Goal: Task Accomplishment & Management: Complete application form

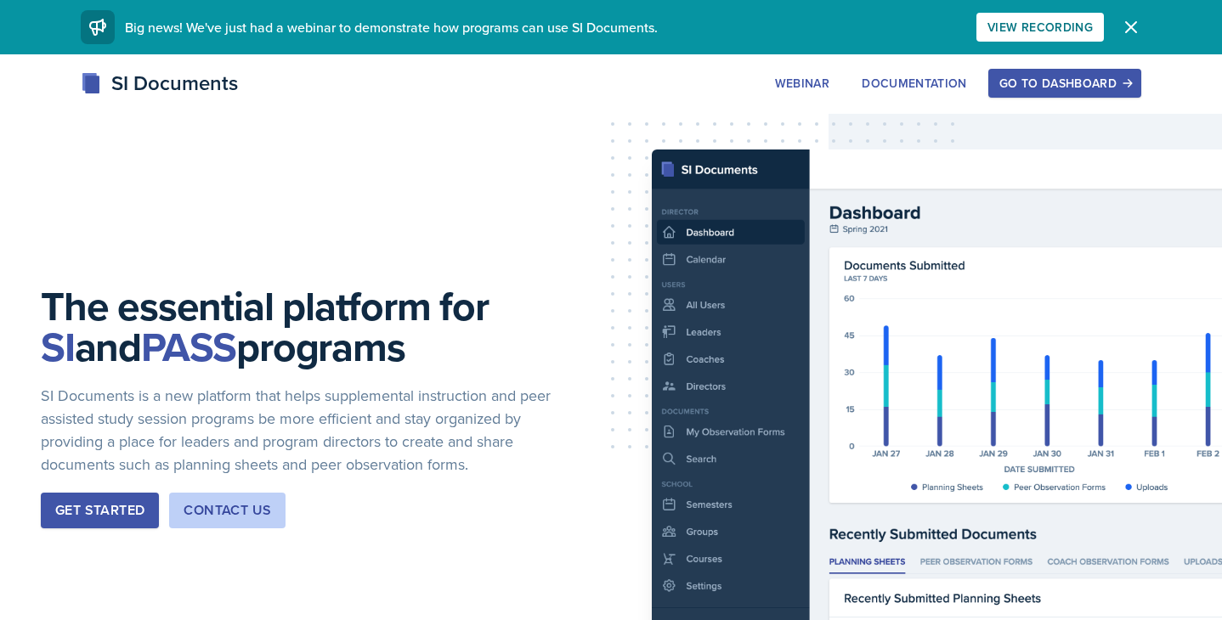
click at [1048, 77] on div "Go to Dashboard" at bounding box center [1064, 83] width 131 height 14
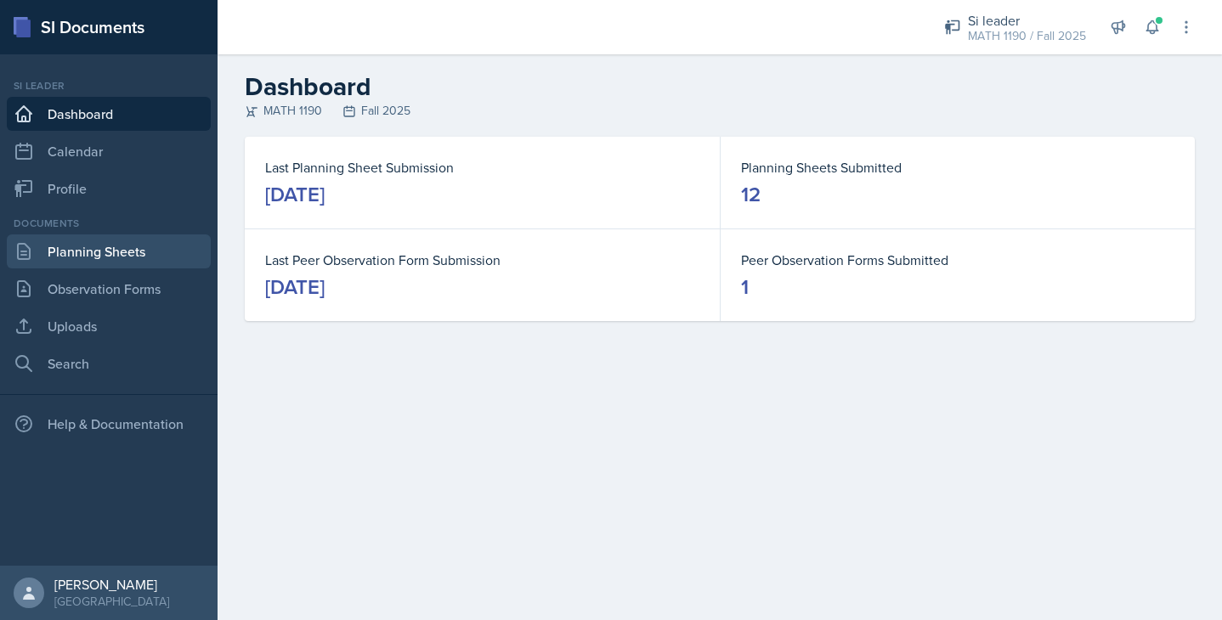
click at [63, 251] on link "Planning Sheets" at bounding box center [109, 252] width 204 height 34
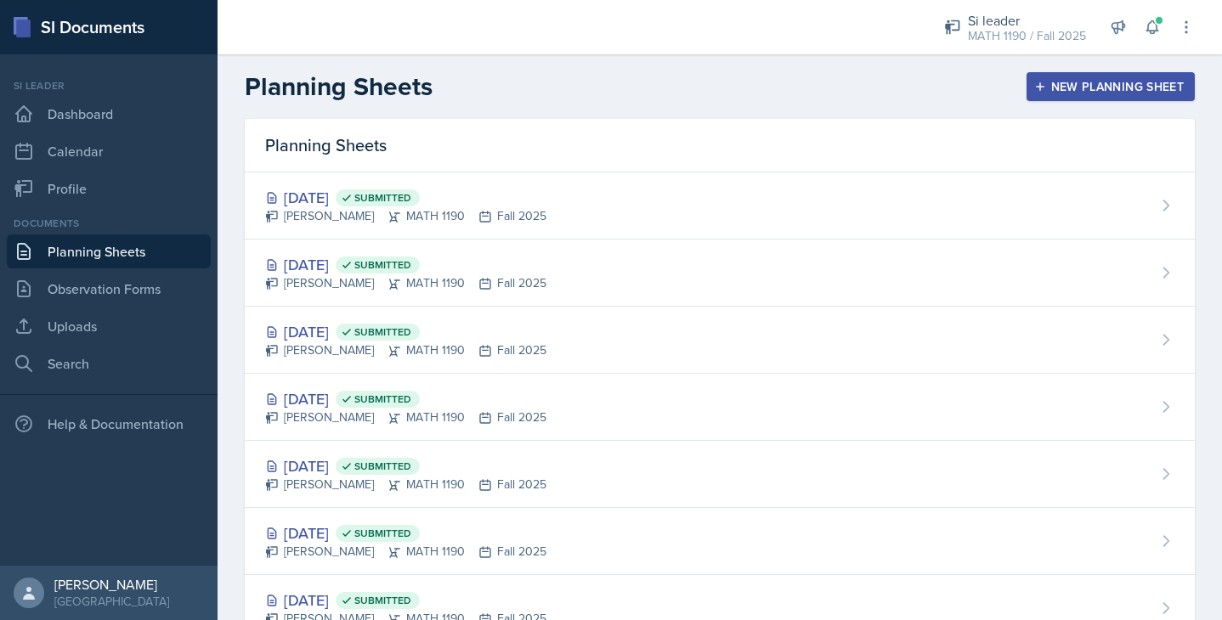
click at [1101, 93] on div "New Planning Sheet" at bounding box center [1111, 87] width 146 height 14
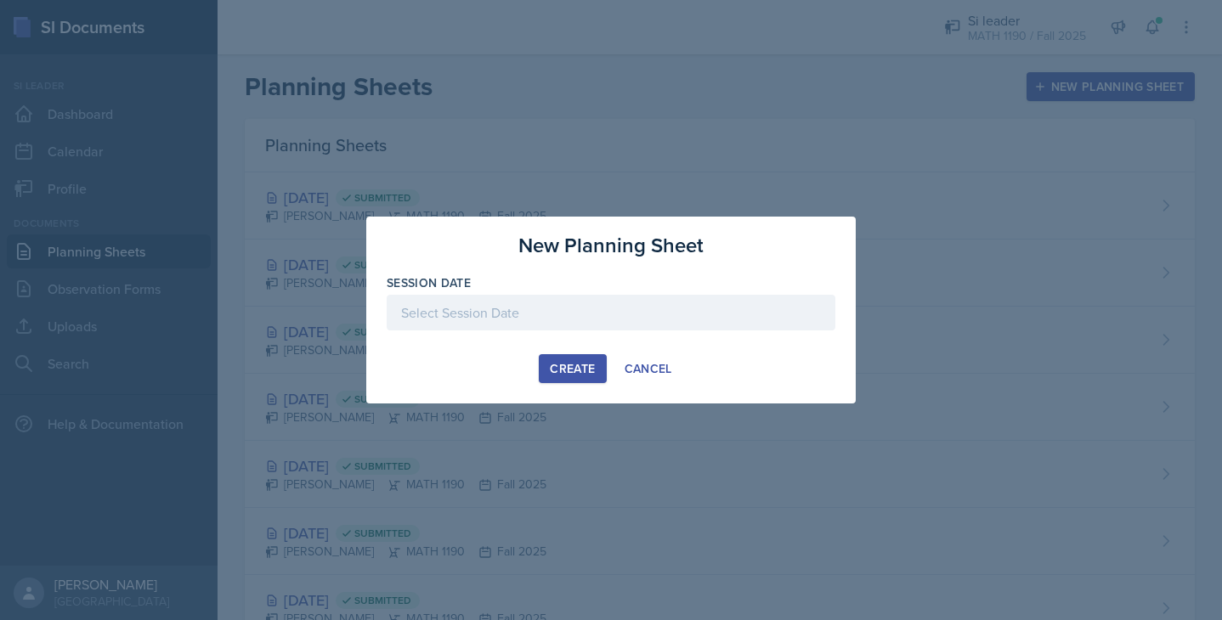
click at [472, 315] on div at bounding box center [611, 313] width 449 height 36
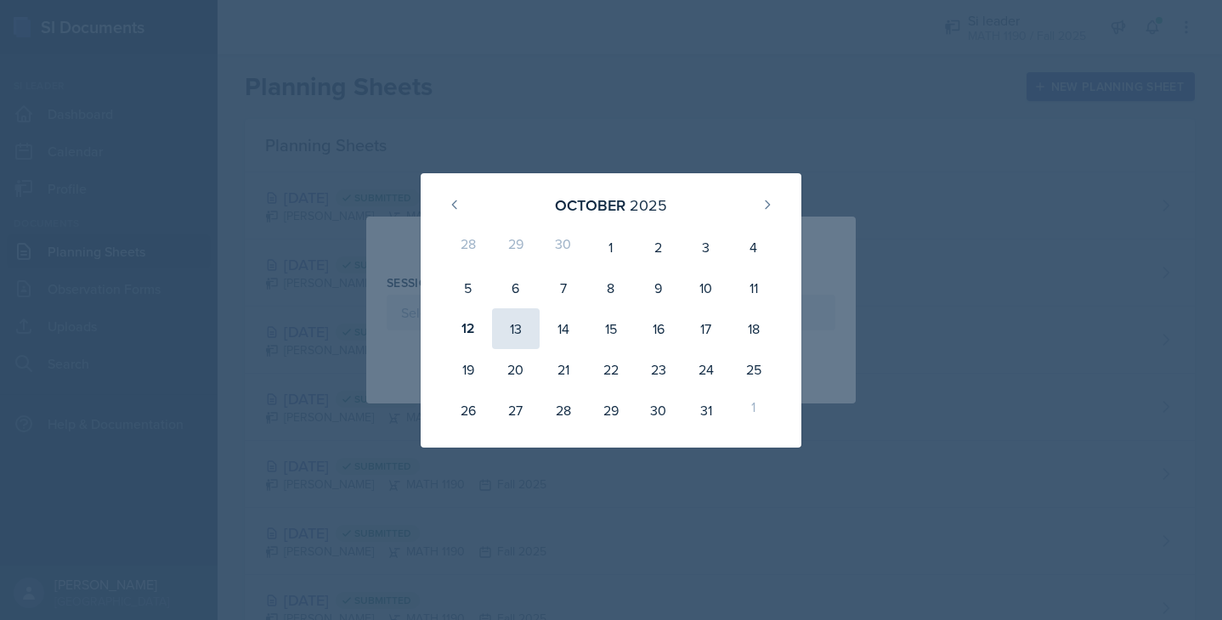
click at [514, 333] on div "13" at bounding box center [516, 328] width 48 height 41
type input "[DATE]"
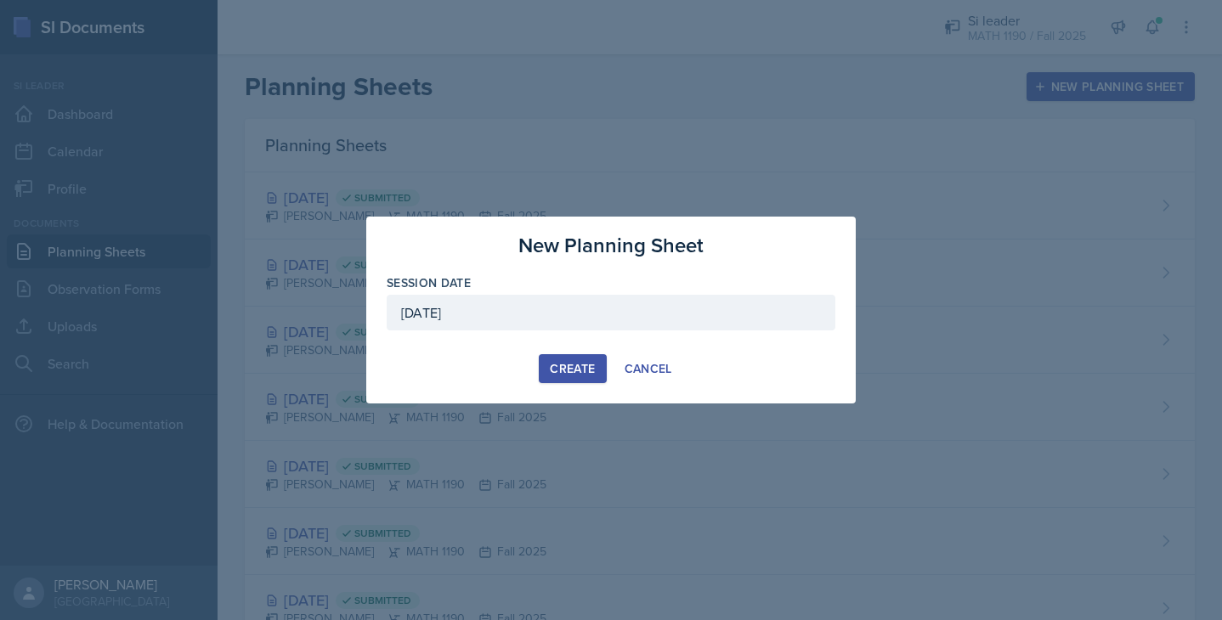
click at [564, 359] on button "Create" at bounding box center [572, 368] width 67 height 29
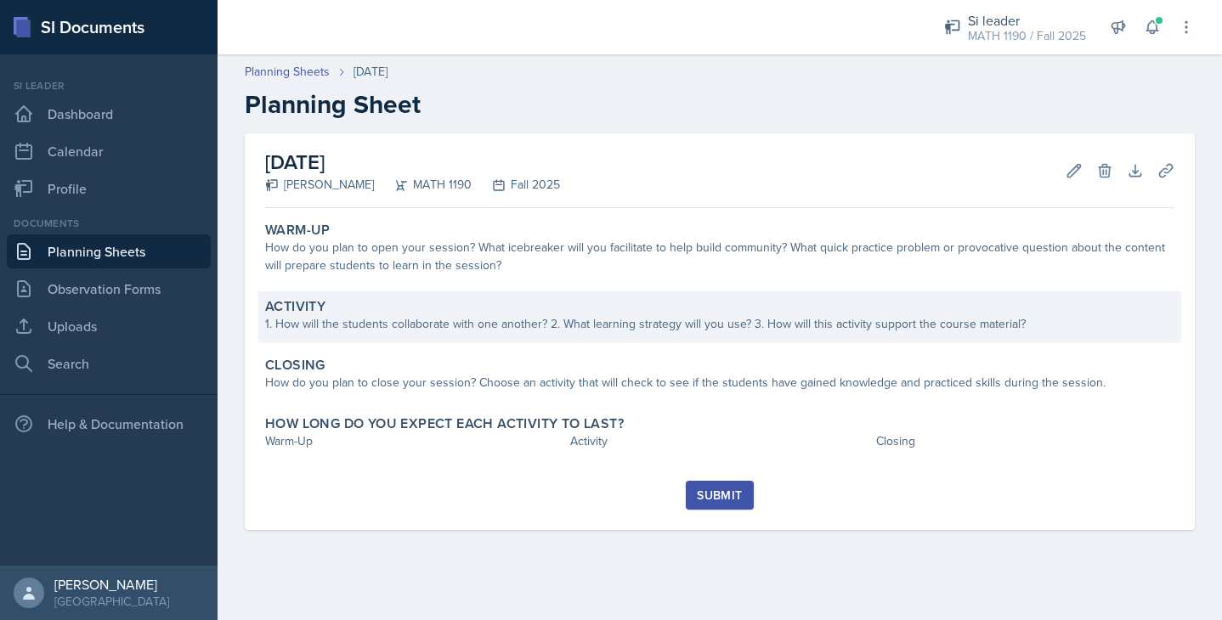
click at [342, 317] on div "1. How will the students collaborate with one another? 2. What learning strateg…" at bounding box center [719, 324] width 909 height 18
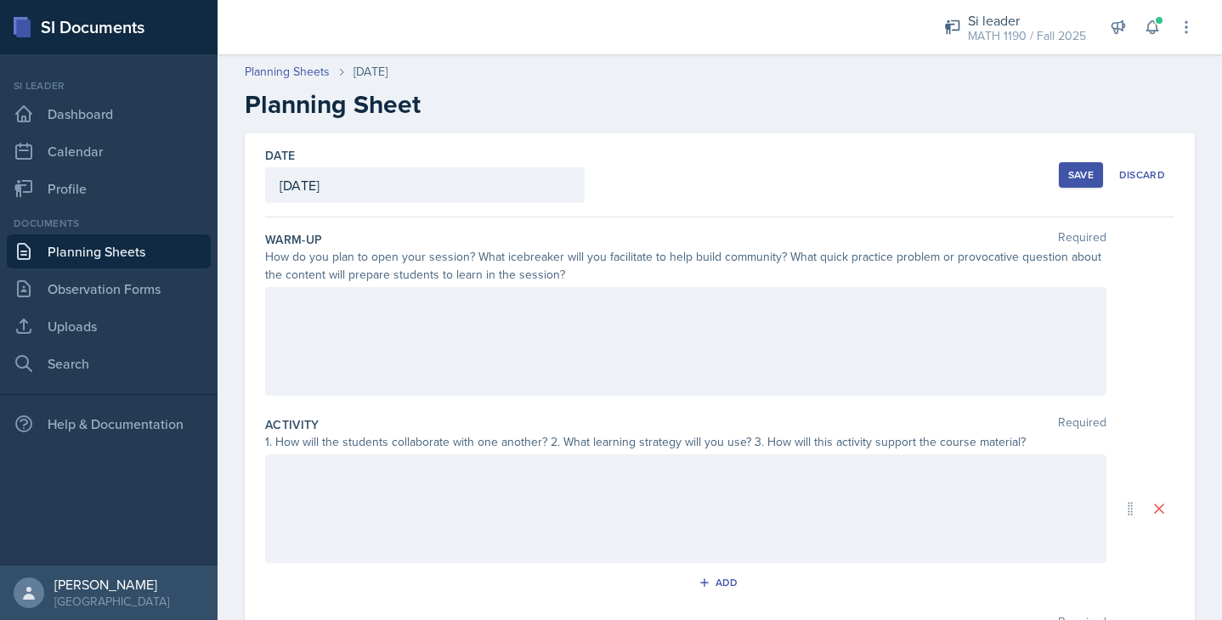
click at [325, 319] on div at bounding box center [685, 341] width 841 height 109
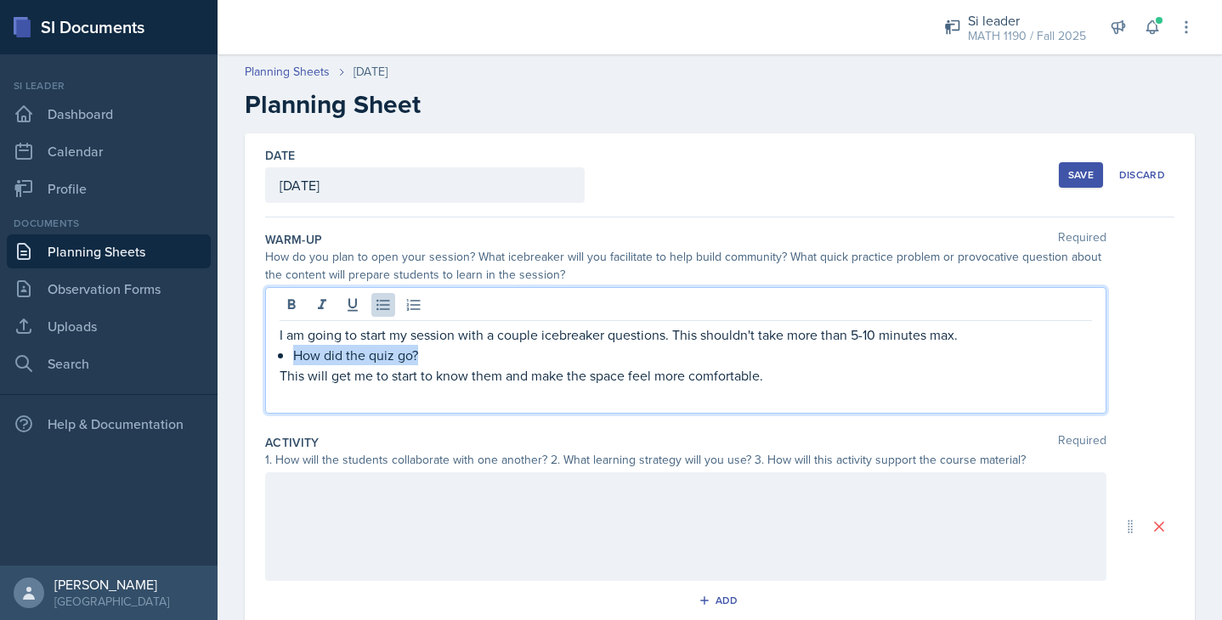
drag, startPoint x: 429, startPoint y: 355, endPoint x: 296, endPoint y: 355, distance: 133.4
click at [296, 355] on p "How did the quiz go?" at bounding box center [692, 355] width 799 height 20
click at [387, 359] on p "What is our favoirte spot to study on campus, and why?" at bounding box center [692, 355] width 799 height 20
click at [346, 480] on div at bounding box center [685, 526] width 841 height 109
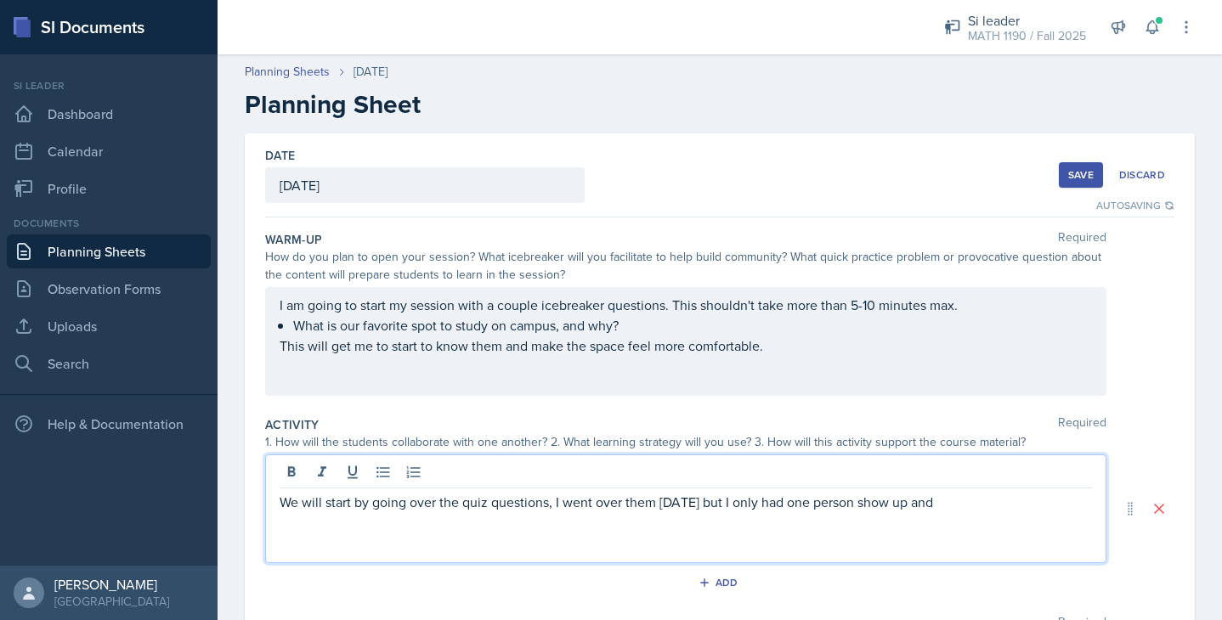
click at [699, 497] on p "We will start by going over the quiz questions, I went over them [DATE] but I o…" at bounding box center [686, 502] width 812 height 20
click at [677, 501] on p "We will start by going over the quiz questions, I went over them [DATE] but I o…" at bounding box center [686, 502] width 812 height 20
click at [998, 506] on p "We will start by going over the quiz questions, I went over them [DATE] but I o…" at bounding box center [686, 502] width 812 height 20
click at [308, 527] on p "We will start by going over the quiz questions, I went over them [DATE] but I o…" at bounding box center [686, 512] width 812 height 41
click at [364, 515] on p "We will start by going over the quiz questions, I went over them [DATE] but I o…" at bounding box center [686, 512] width 812 height 41
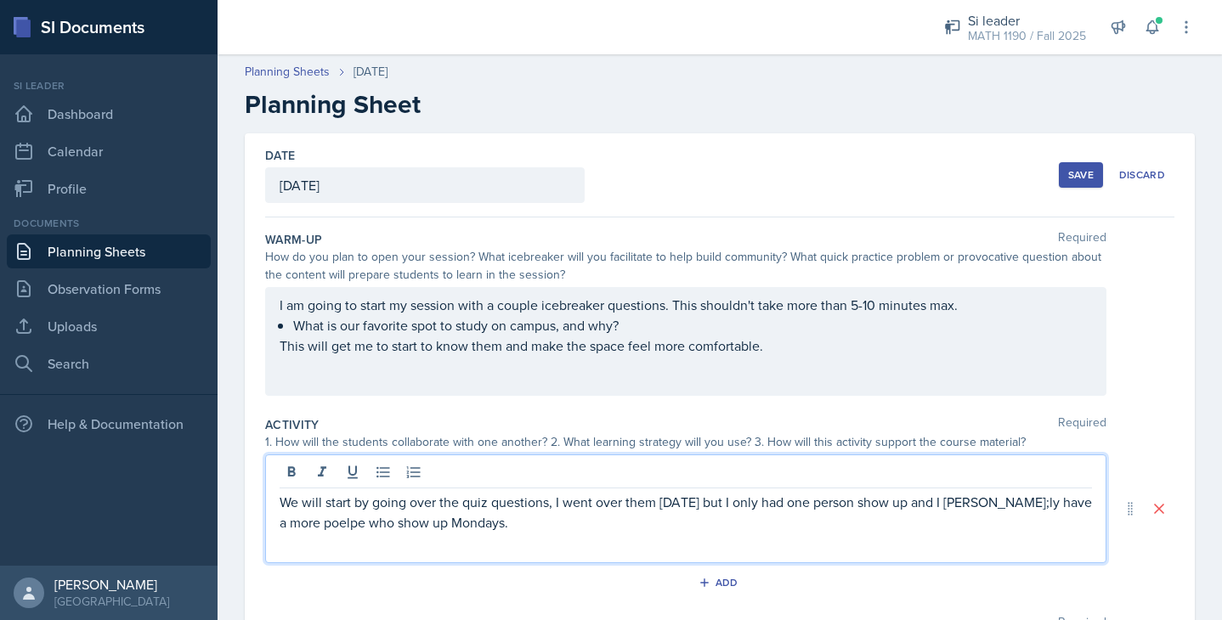
click at [322, 515] on p "We will start by going over the quiz questions, I went over them [DATE] but I o…" at bounding box center [686, 512] width 812 height 41
click at [518, 527] on p "We will start by going over the quiz questions, I went over them [DATE] but I o…" at bounding box center [686, 512] width 812 height 41
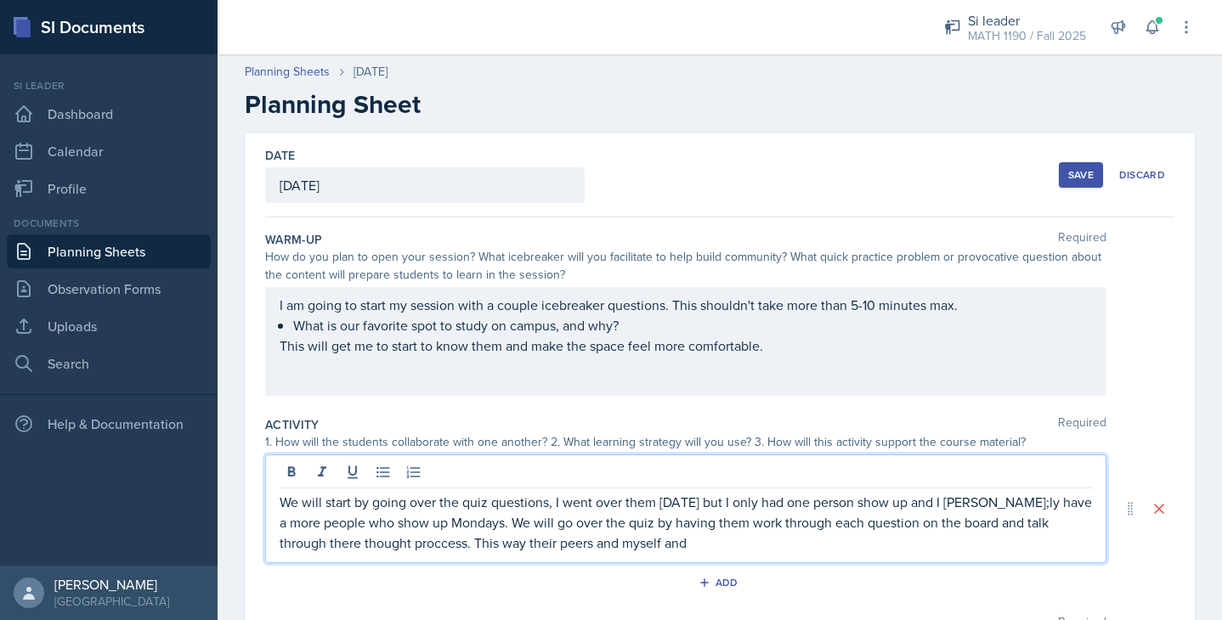
click at [1016, 501] on p "We will start by going over the quiz questions, I went over them [DATE] but I o…" at bounding box center [686, 522] width 812 height 61
click at [382, 546] on p "We will start by going over the quiz questions, I went over them [DATE] but I o…" at bounding box center [686, 522] width 812 height 61
click at [991, 503] on p "We will start by going over the quiz questions, I went over them [DATE] but I o…" at bounding box center [686, 522] width 812 height 61
click at [676, 553] on div "We will start by going over the quiz questions, I went over them [DATE] but I o…" at bounding box center [685, 509] width 841 height 109
click at [665, 546] on p "We will start by going over the quiz questions, I went over them [DATE] but I o…" at bounding box center [686, 522] width 812 height 61
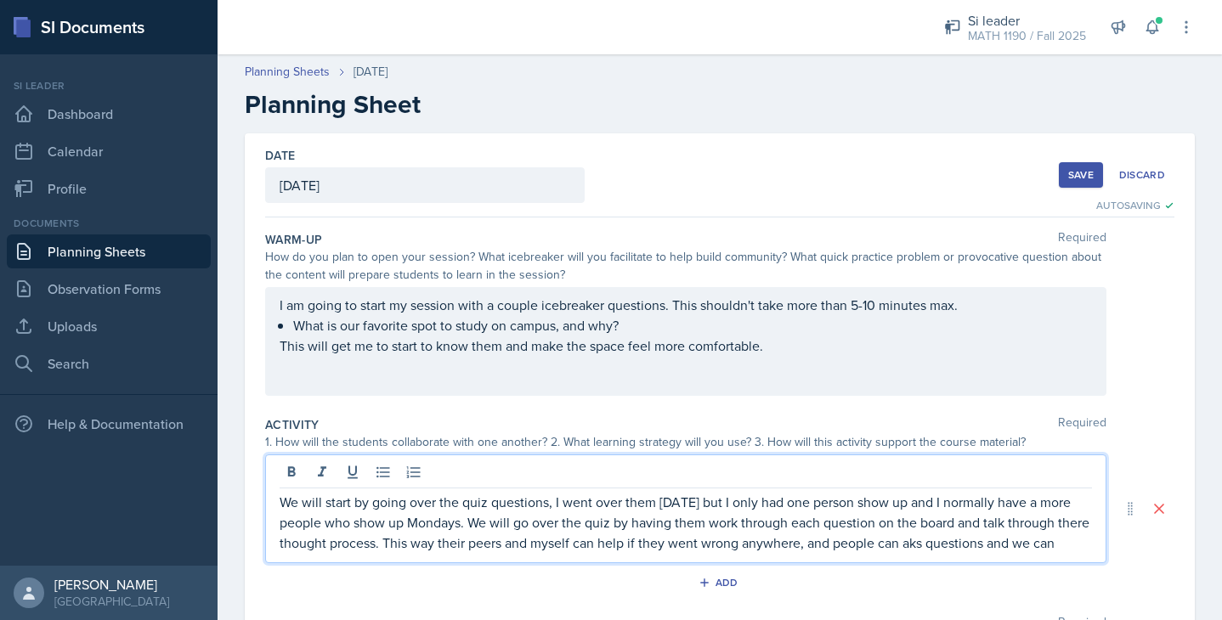
click at [958, 544] on p "We will start by going over the quiz questions, I went over them [DATE] but I o…" at bounding box center [686, 522] width 812 height 61
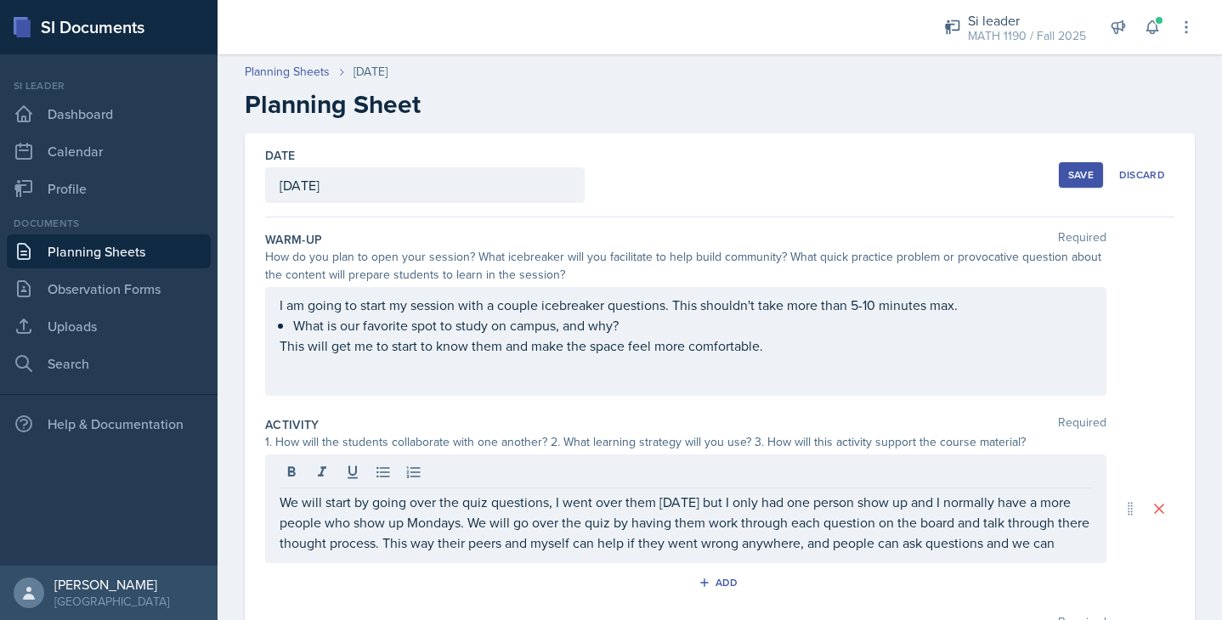
click at [1095, 544] on div "We will start by going over the quiz questions, I went over them [DATE] but I o…" at bounding box center [685, 509] width 841 height 109
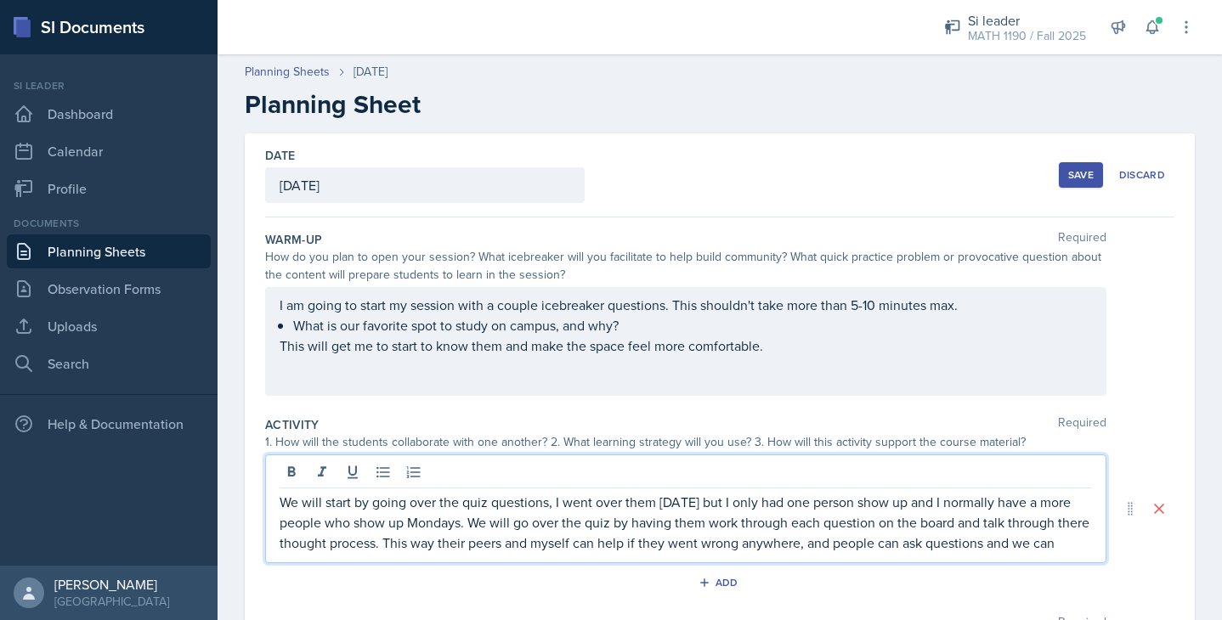
click at [1089, 535] on p "We will start by going over the quiz questions, I went over them [DATE] but I o…" at bounding box center [686, 522] width 812 height 61
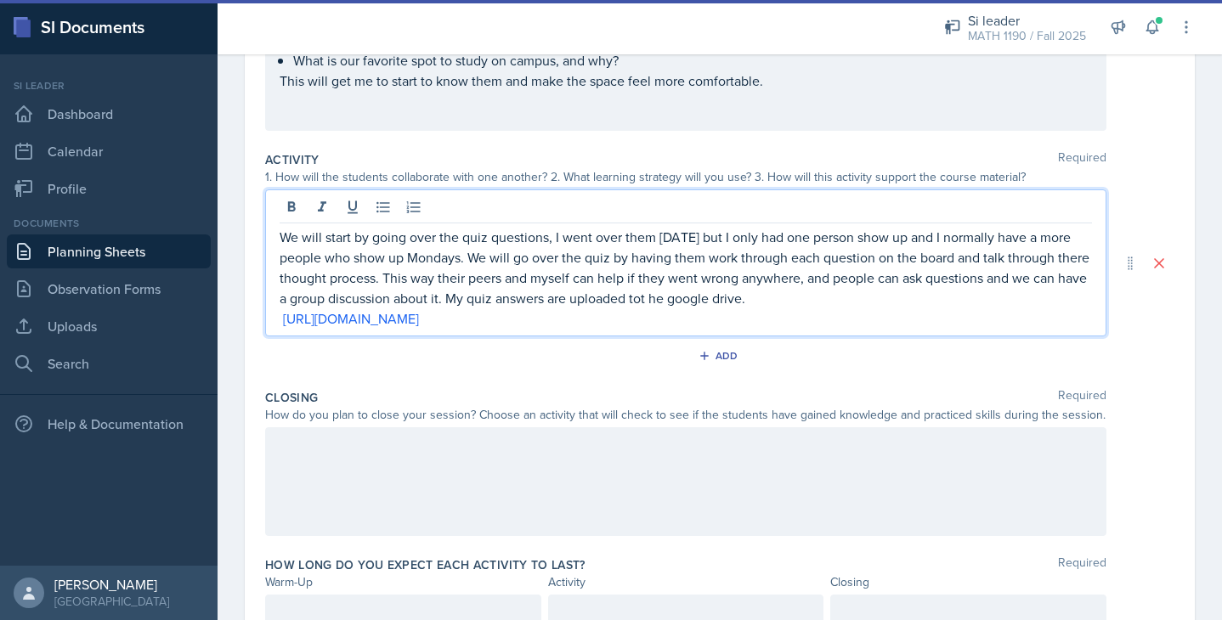
scroll to position [269, 0]
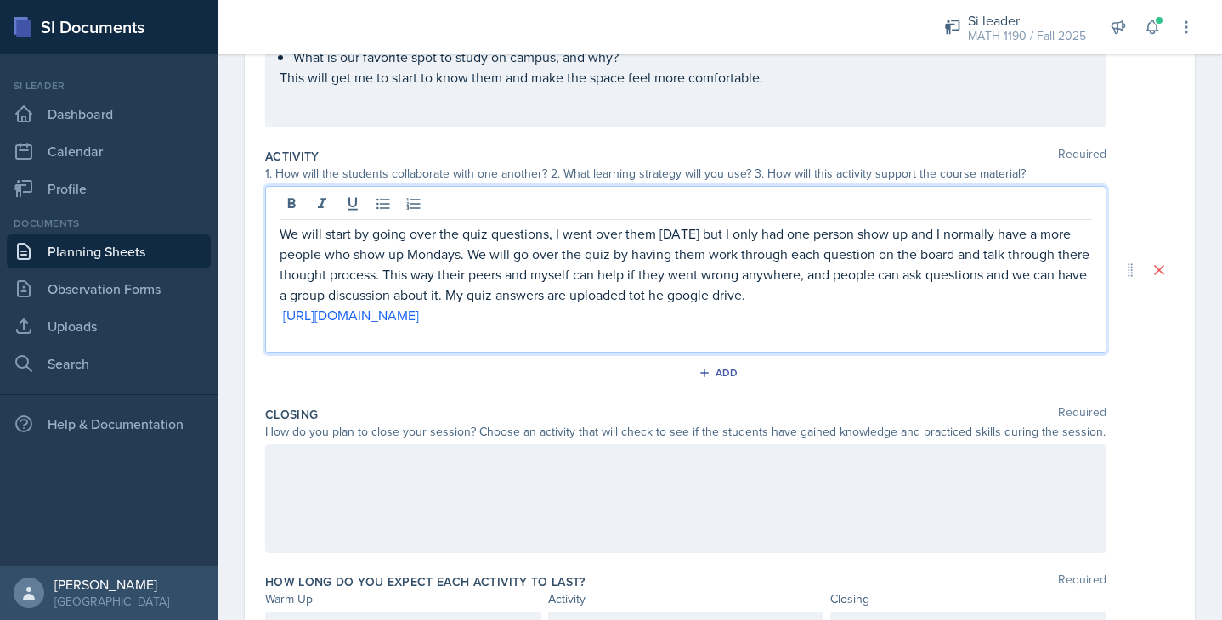
click at [282, 314] on p "[URL][DOMAIN_NAME]" at bounding box center [686, 315] width 812 height 20
click at [333, 337] on p at bounding box center [686, 335] width 812 height 20
click at [708, 376] on icon "button" at bounding box center [705, 373] width 12 height 12
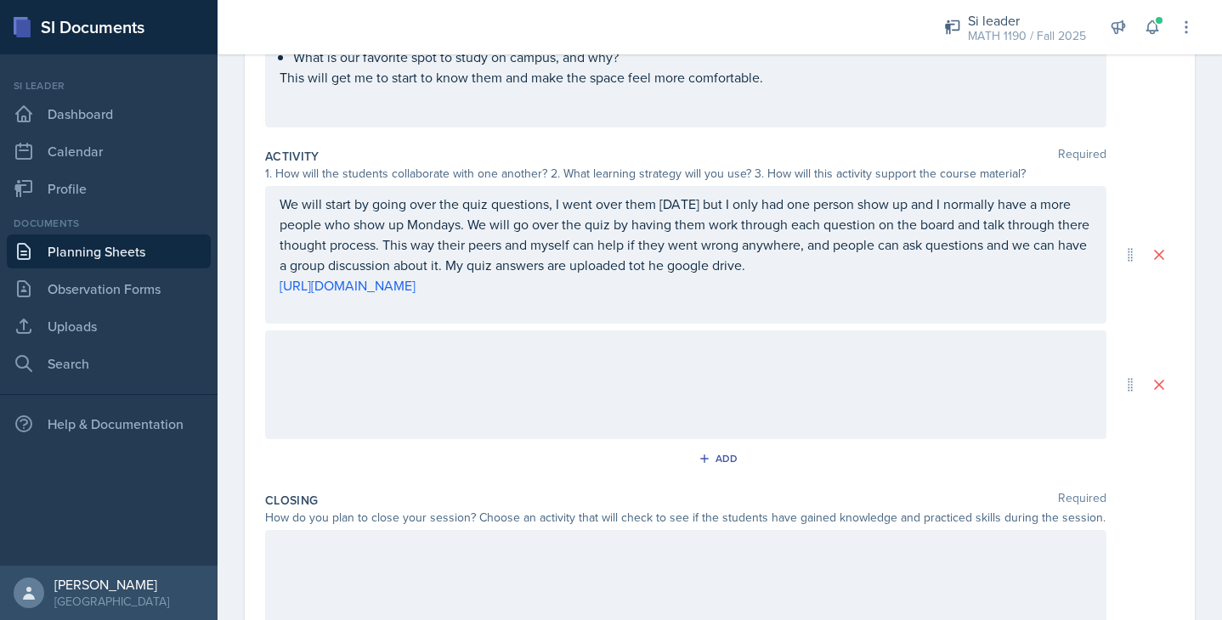
click at [382, 389] on div at bounding box center [685, 385] width 841 height 109
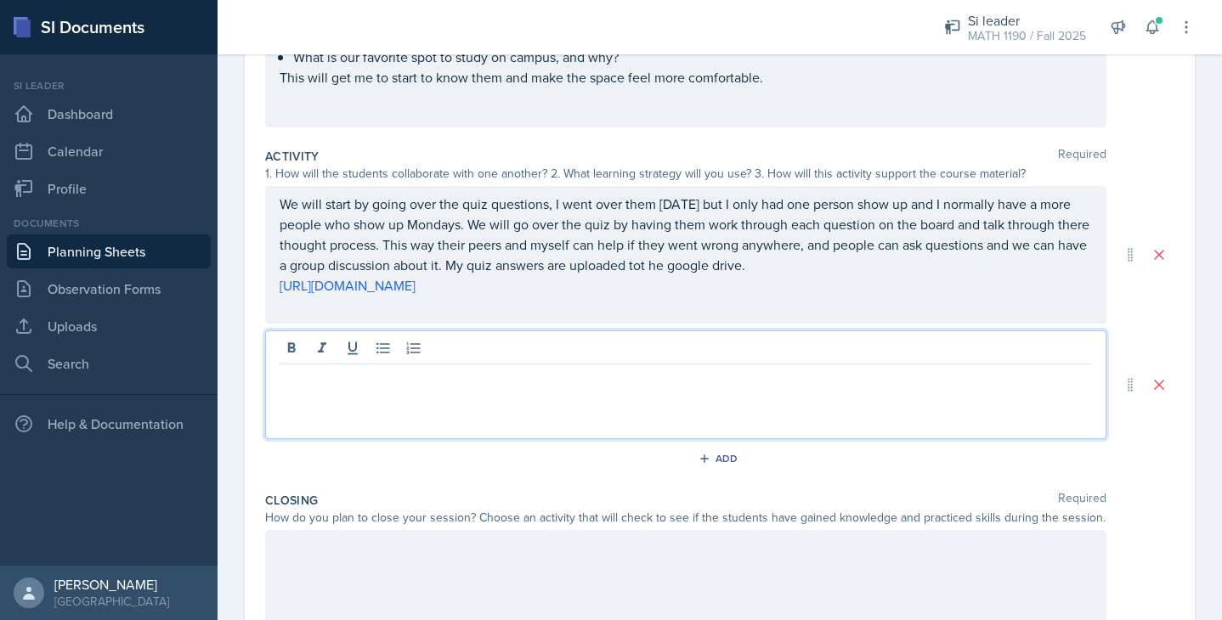
scroll to position [298, 0]
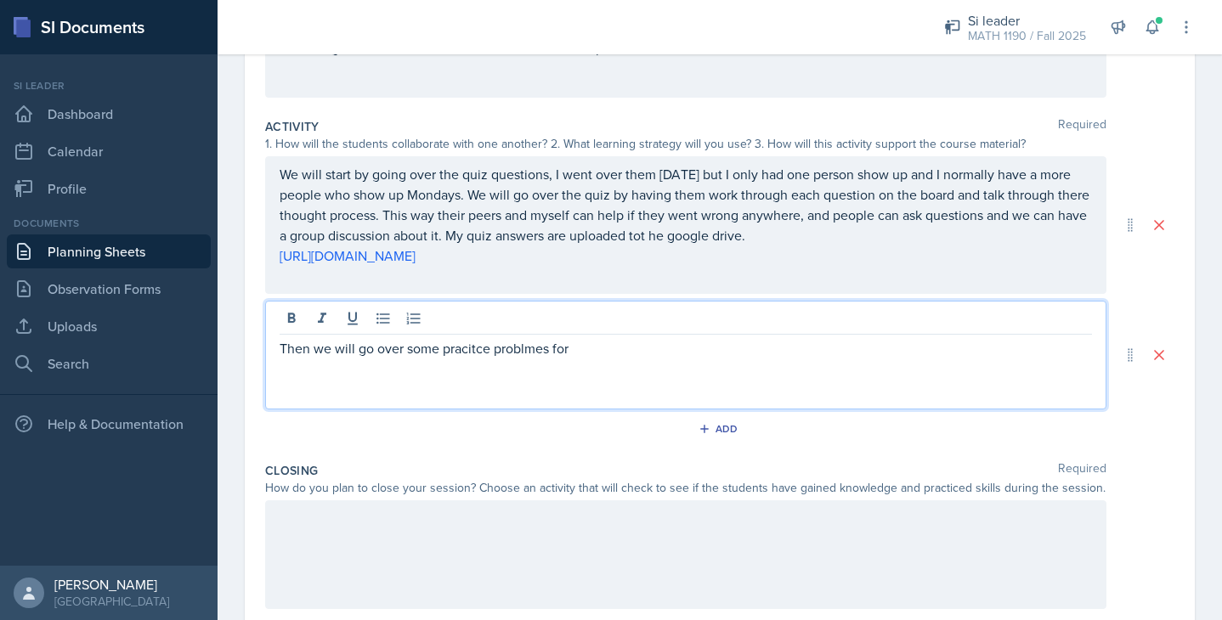
click at [465, 351] on p "Then we will go over some pracitce problmes for" at bounding box center [686, 348] width 812 height 20
click at [514, 354] on p "Then we will go over some practice problmes for" at bounding box center [686, 348] width 812 height 20
click at [594, 348] on p "Then we will go over some practice problems for" at bounding box center [686, 348] width 812 height 20
click at [1019, 354] on p "Then we will go over some practice problems for application of derivatives. The…" at bounding box center [686, 358] width 812 height 41
click at [444, 373] on p "Then we will go over some practice problems for application of derivatives. The…" at bounding box center [686, 358] width 812 height 41
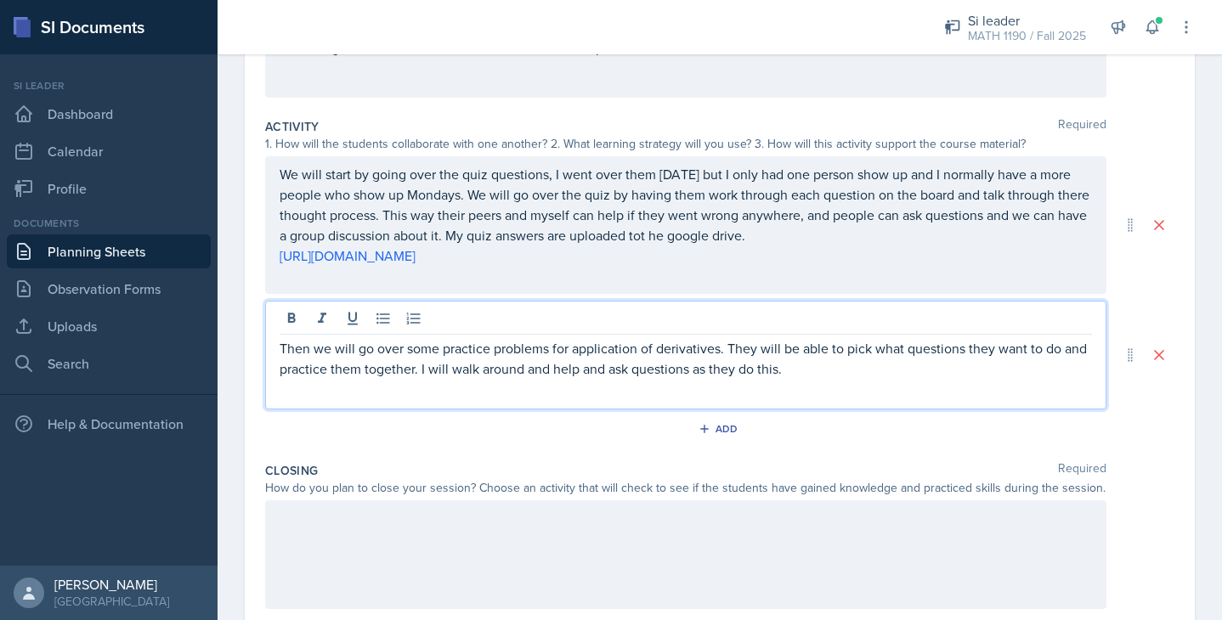
click at [356, 521] on div at bounding box center [685, 555] width 841 height 109
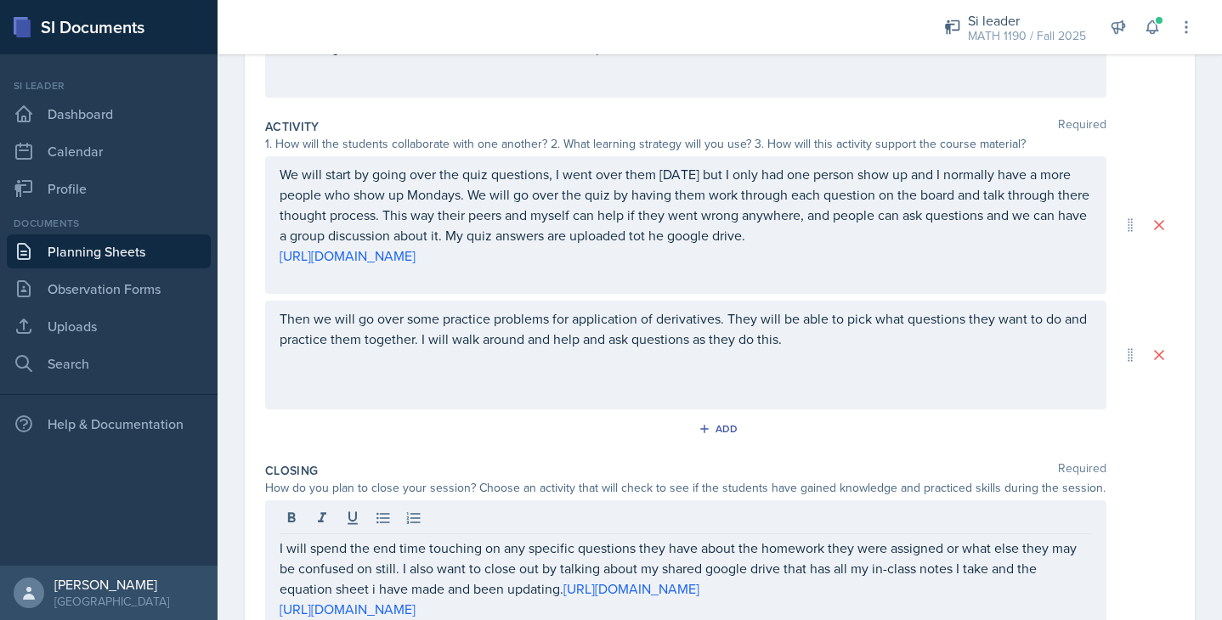
click at [454, 372] on div "Then we will go over some practice problems for application of derivatives. The…" at bounding box center [685, 355] width 841 height 109
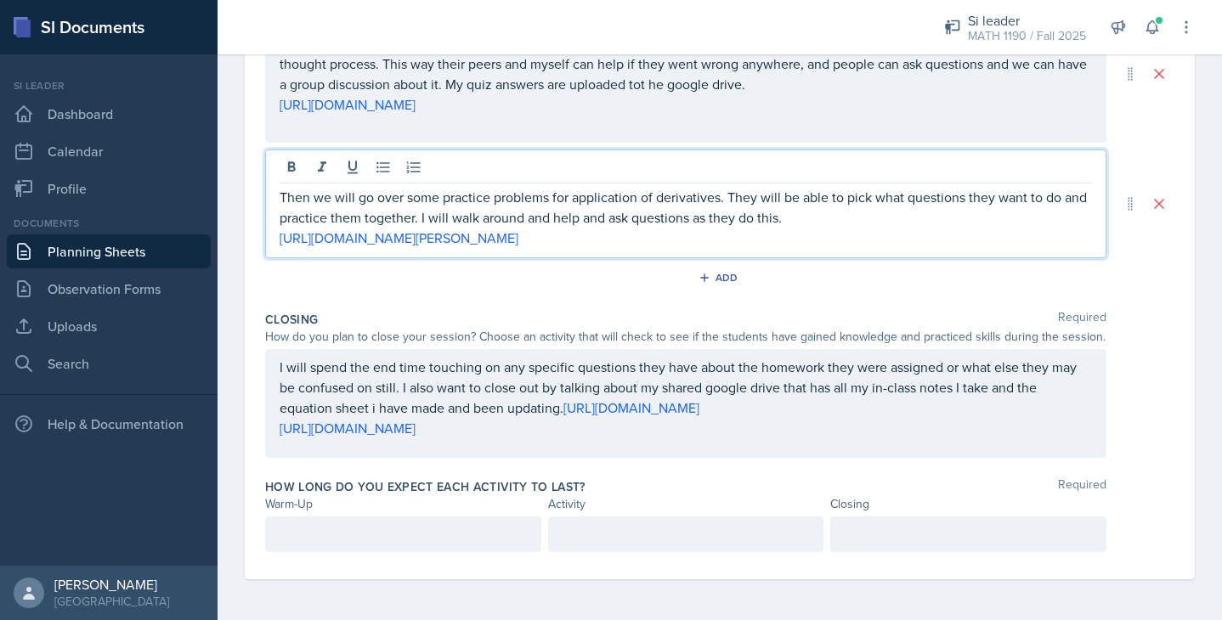
scroll to position [479, 0]
click at [499, 542] on p at bounding box center [403, 534] width 247 height 20
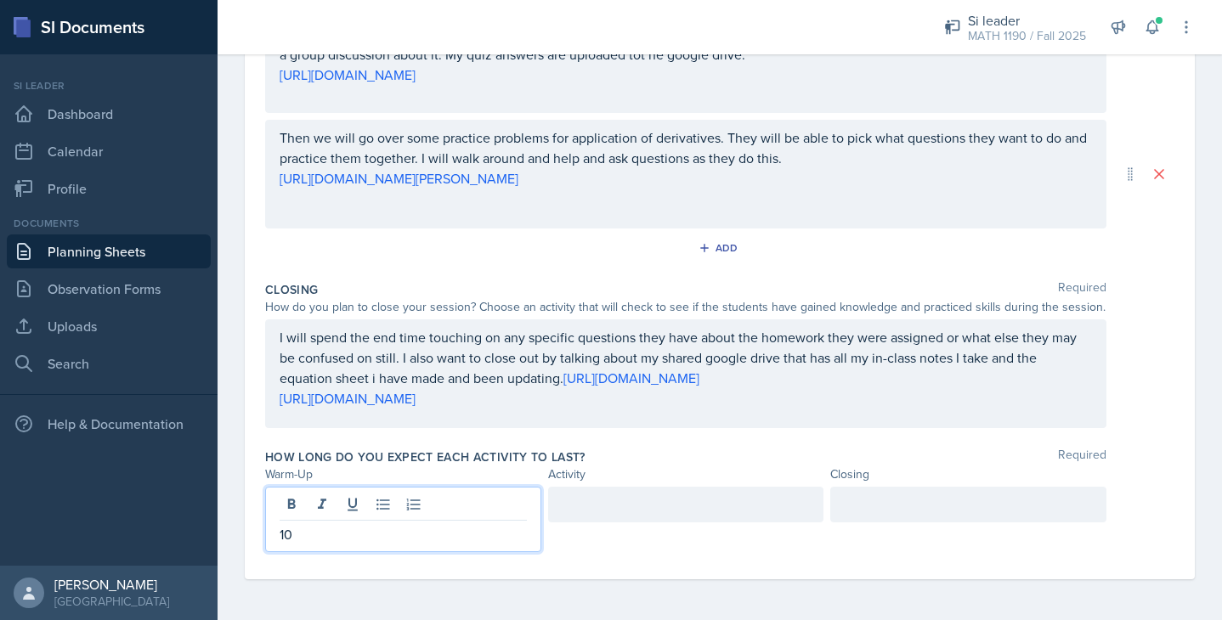
click at [643, 505] on div at bounding box center [686, 505] width 276 height 36
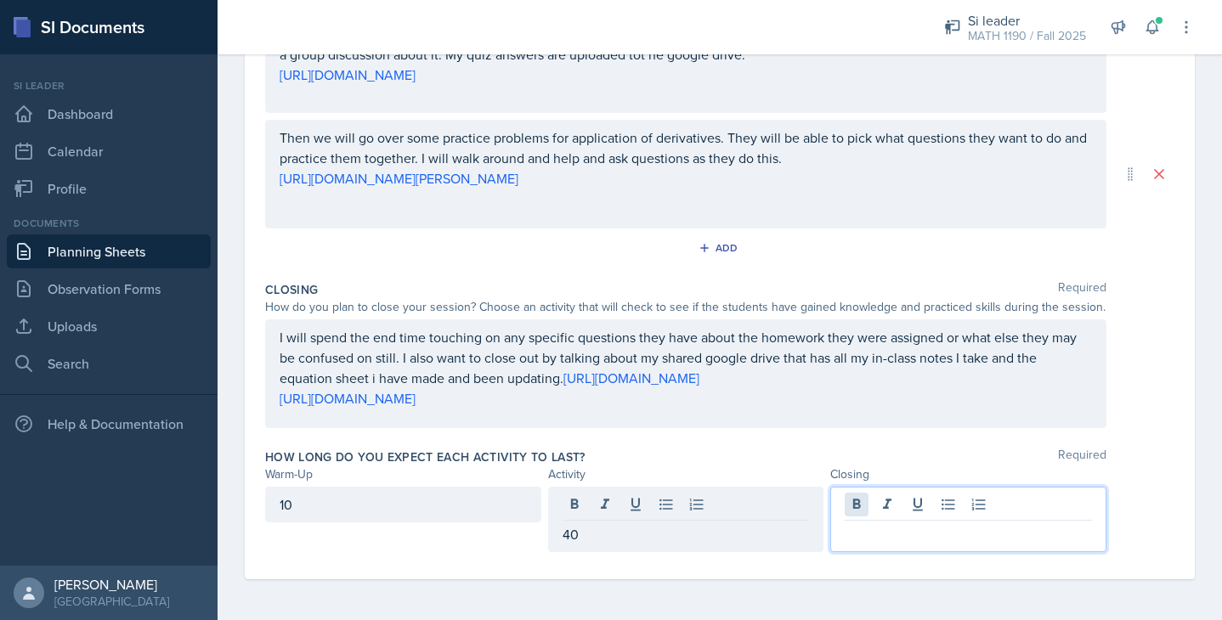
click at [855, 509] on div at bounding box center [968, 519] width 276 height 65
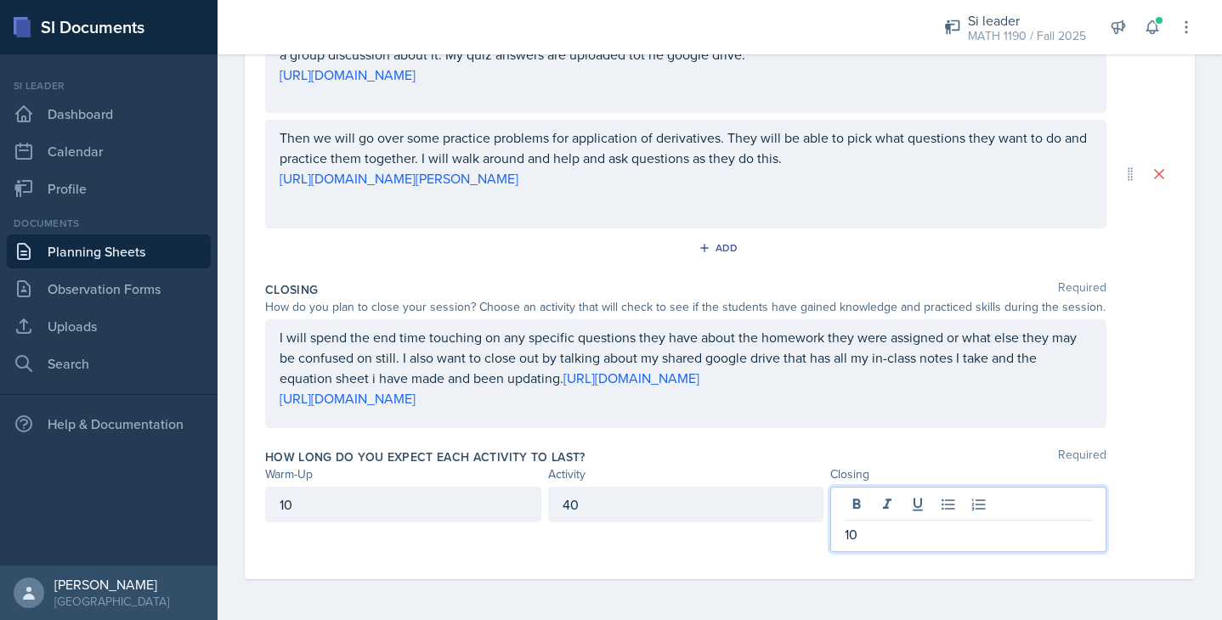
click at [761, 438] on div "Closing Required How do you plan to close your session? Choose an activity that…" at bounding box center [719, 357] width 909 height 167
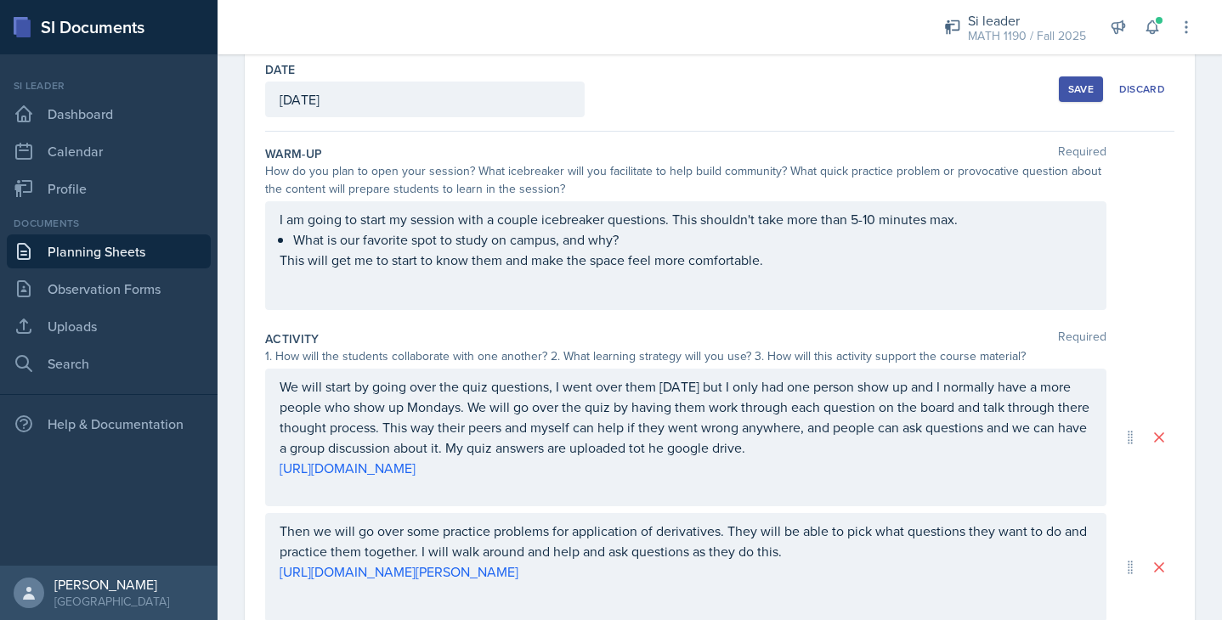
scroll to position [0, 0]
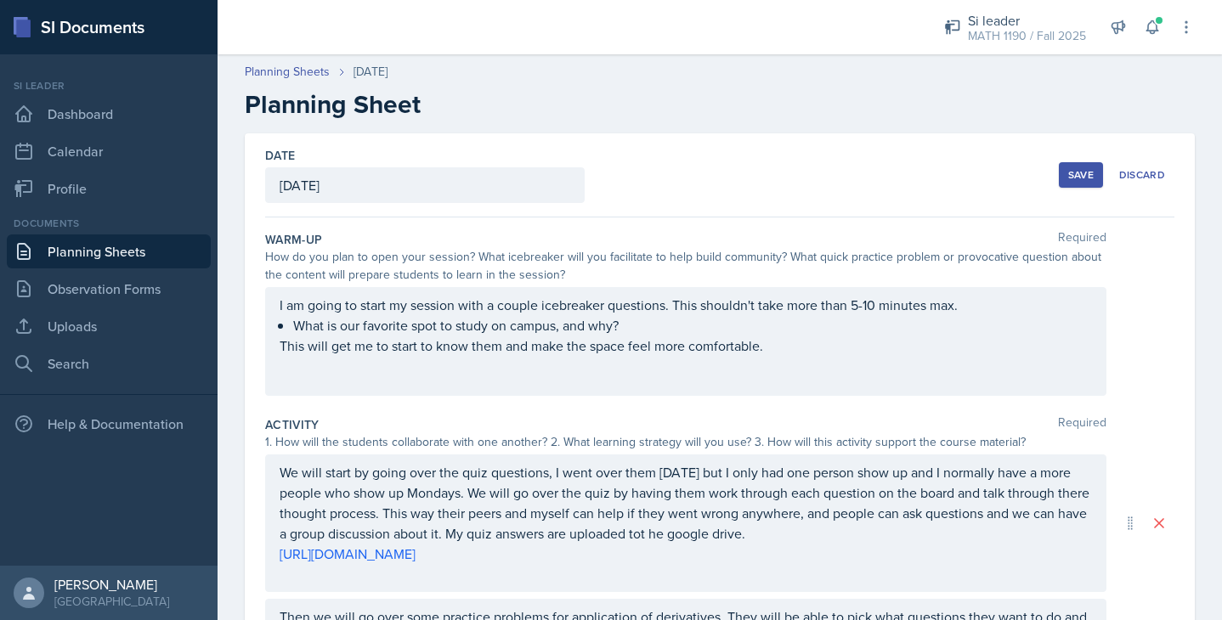
click at [1078, 173] on div "Save" at bounding box center [1080, 175] width 25 height 14
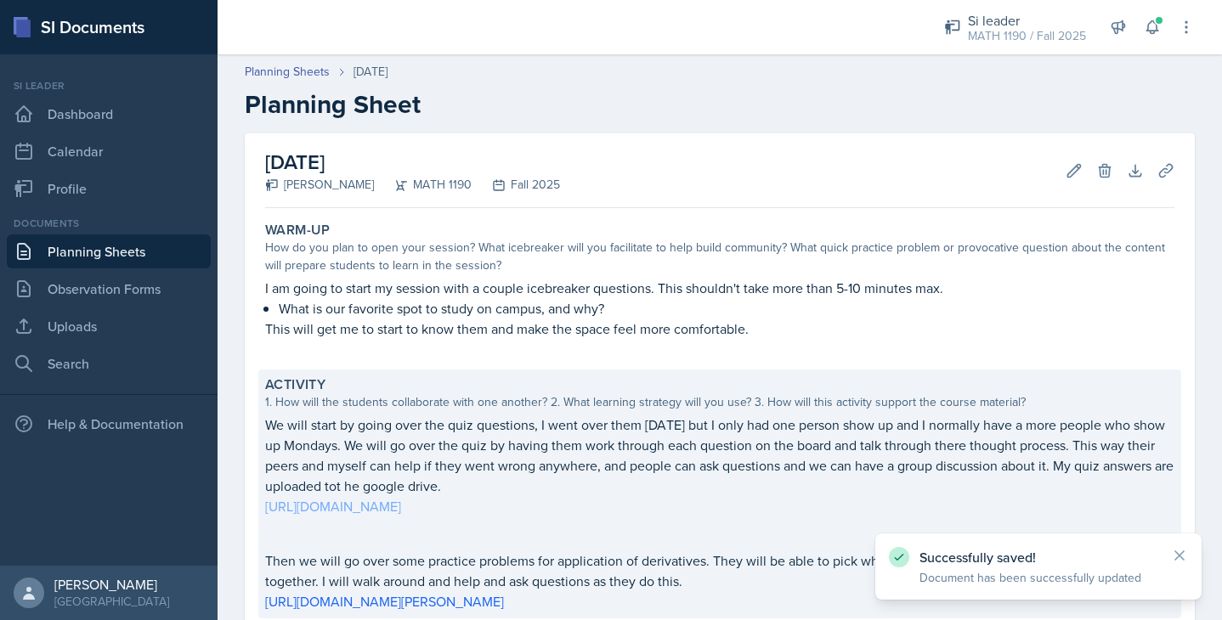
scroll to position [328, 0]
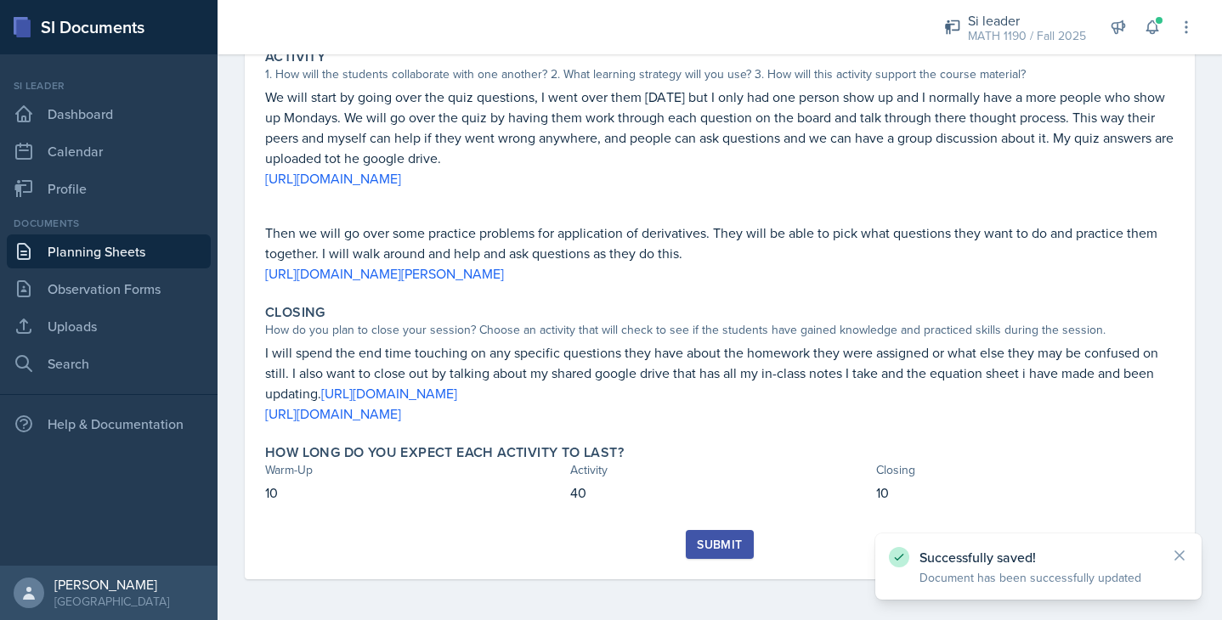
click at [721, 547] on div "Submit" at bounding box center [719, 545] width 45 height 14
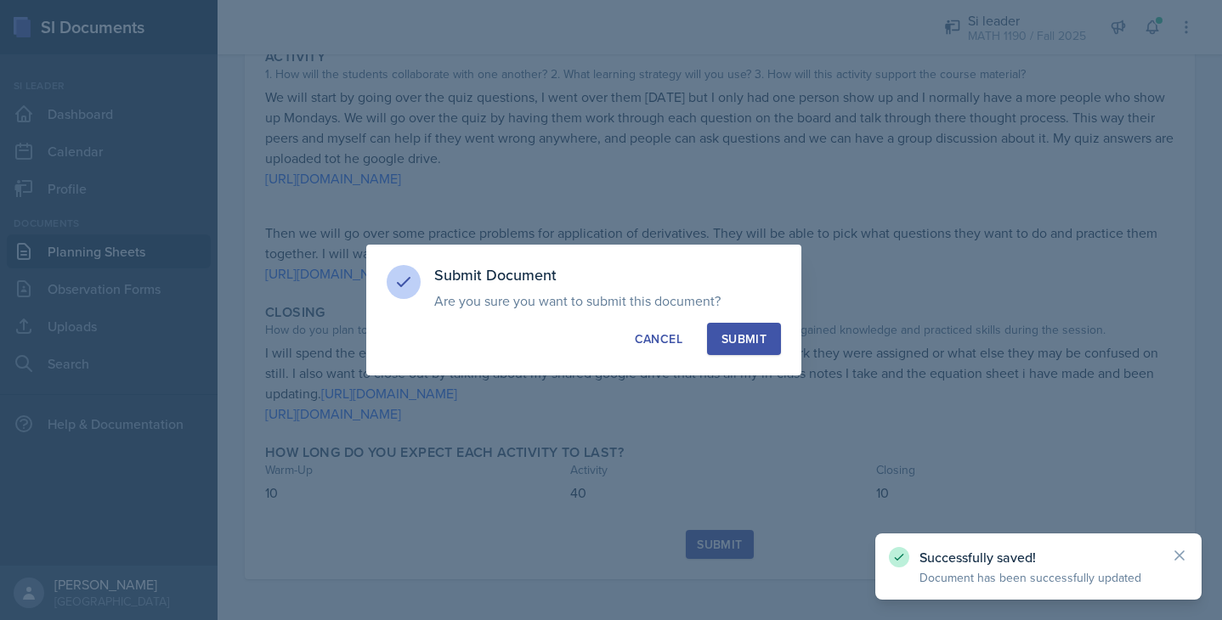
click at [755, 337] on div "Submit" at bounding box center [743, 339] width 45 height 17
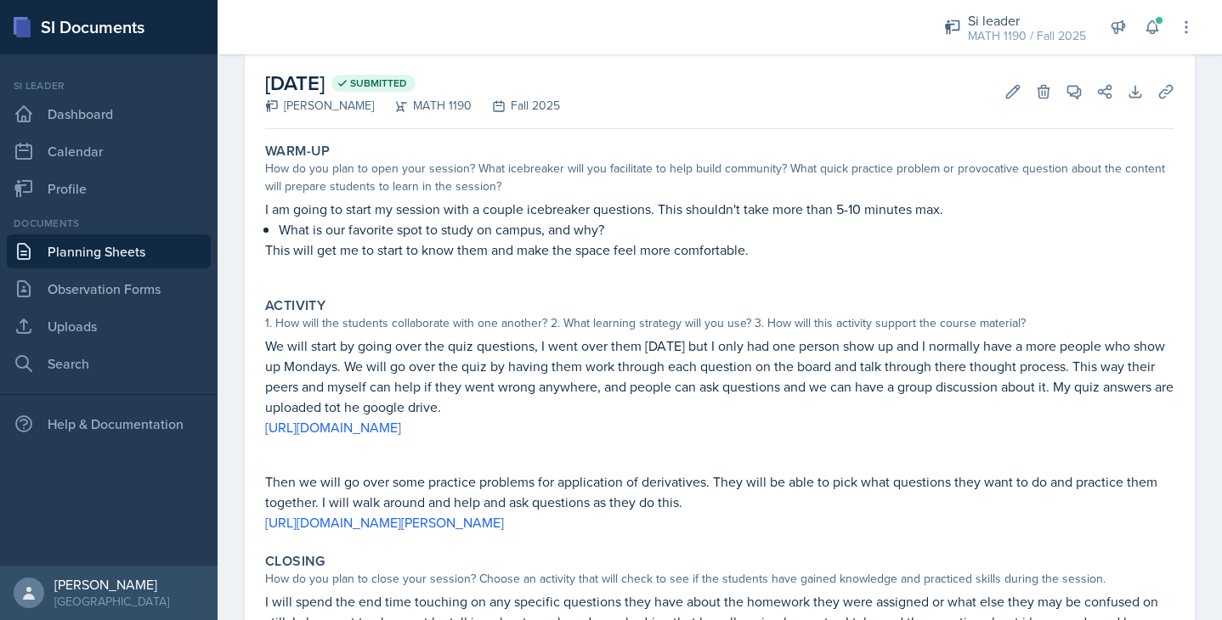
scroll to position [77, 0]
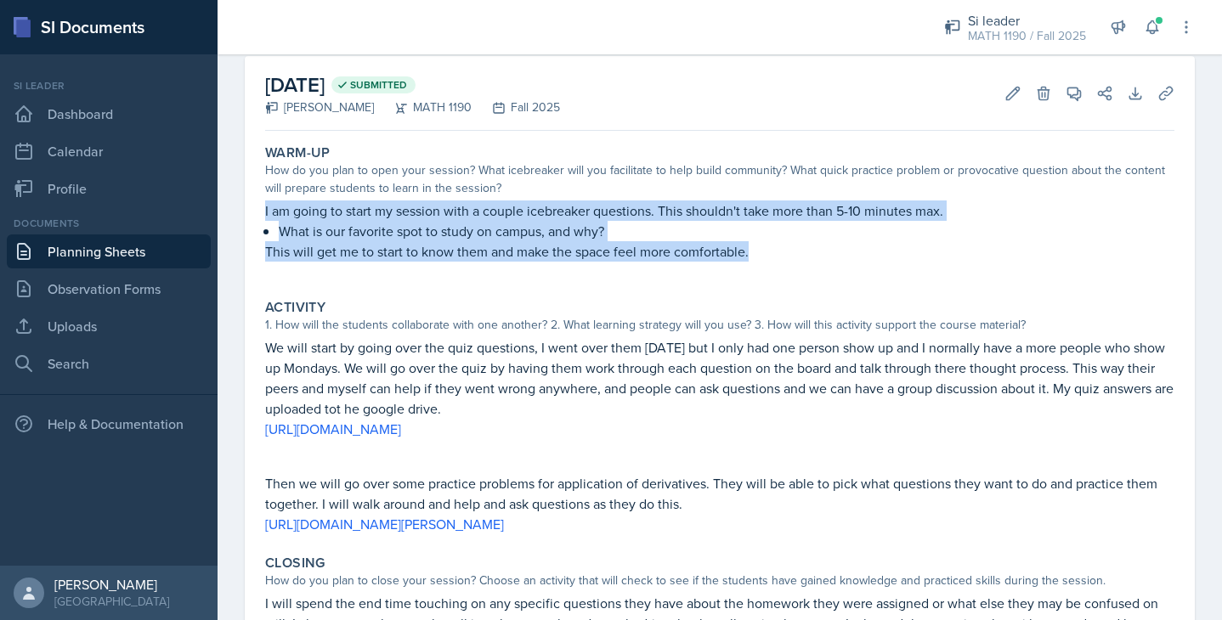
drag, startPoint x: 772, startPoint y: 254, endPoint x: 255, endPoint y: 206, distance: 519.8
click at [255, 206] on div "[DATE] Submitted [PERSON_NAME] MATH 1190 Fall 2025 Edit Delete View Comments Co…" at bounding box center [720, 418] width 950 height 725
copy div "I am going to start my session with a couple icebreaker questions. This shouldn…"
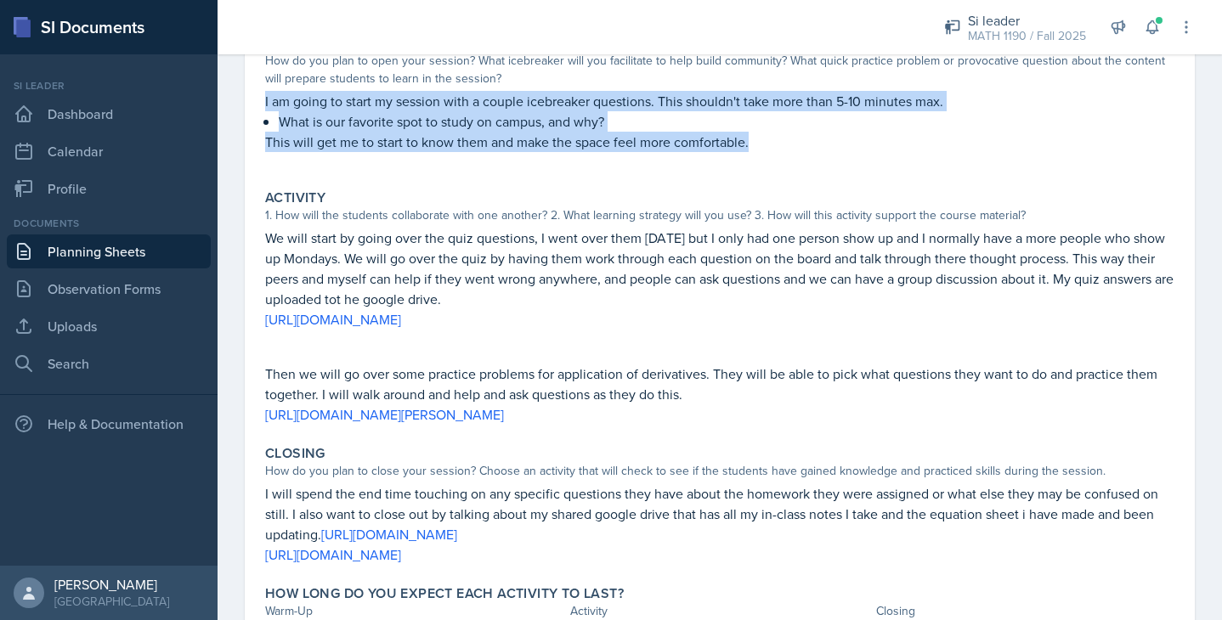
scroll to position [279, 0]
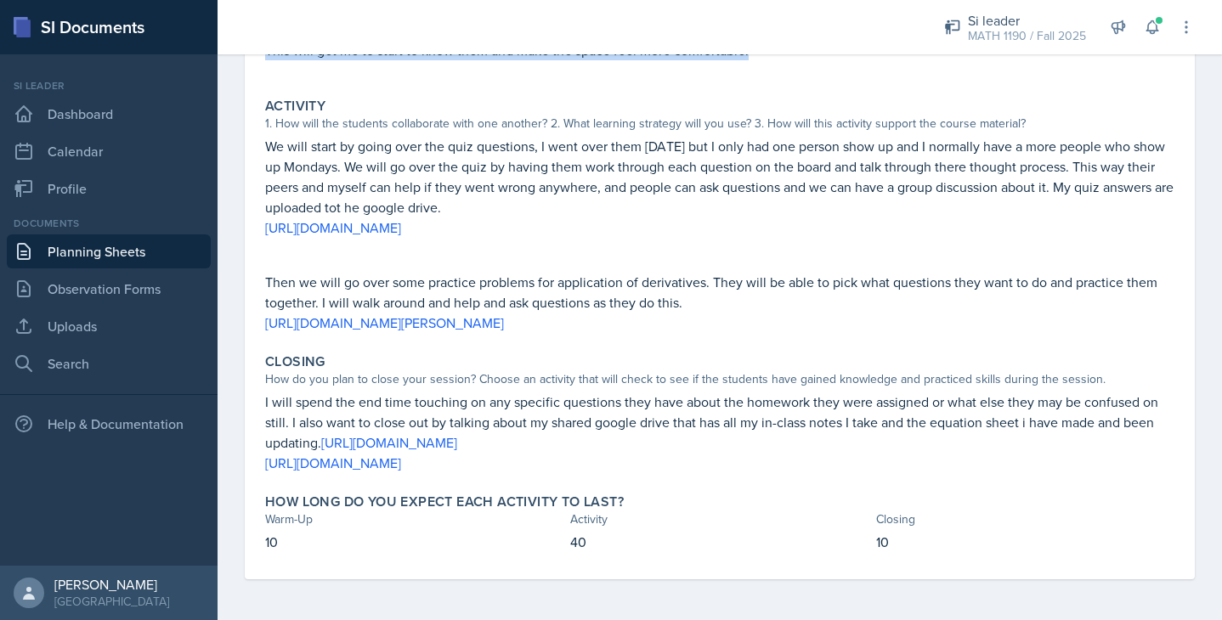
drag, startPoint x: 689, startPoint y: 470, endPoint x: 235, endPoint y: 407, distance: 458.1
click at [235, 407] on div "[DATE] Submitted [PERSON_NAME] MATH 1190 Fall 2025 Edit Delete View Comments Co…" at bounding box center [720, 238] width 1004 height 766
copy div "I will spend the end time touching on any specific questions they have about th…"
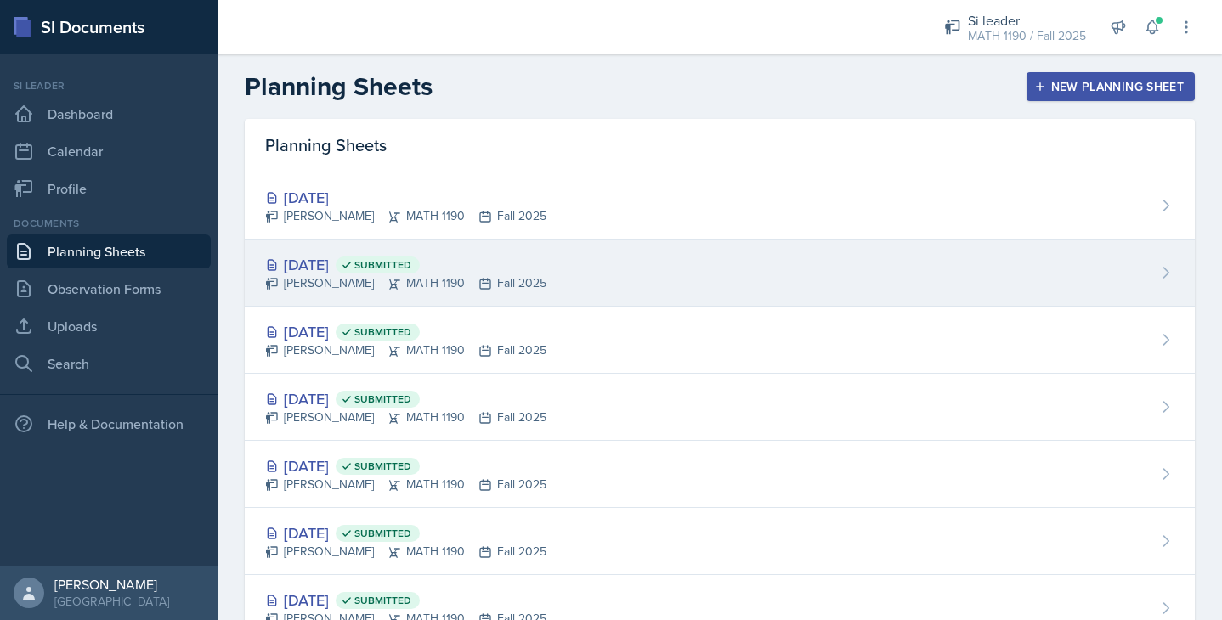
click at [320, 269] on div "Oct 9th, 2025 Submitted" at bounding box center [405, 264] width 281 height 23
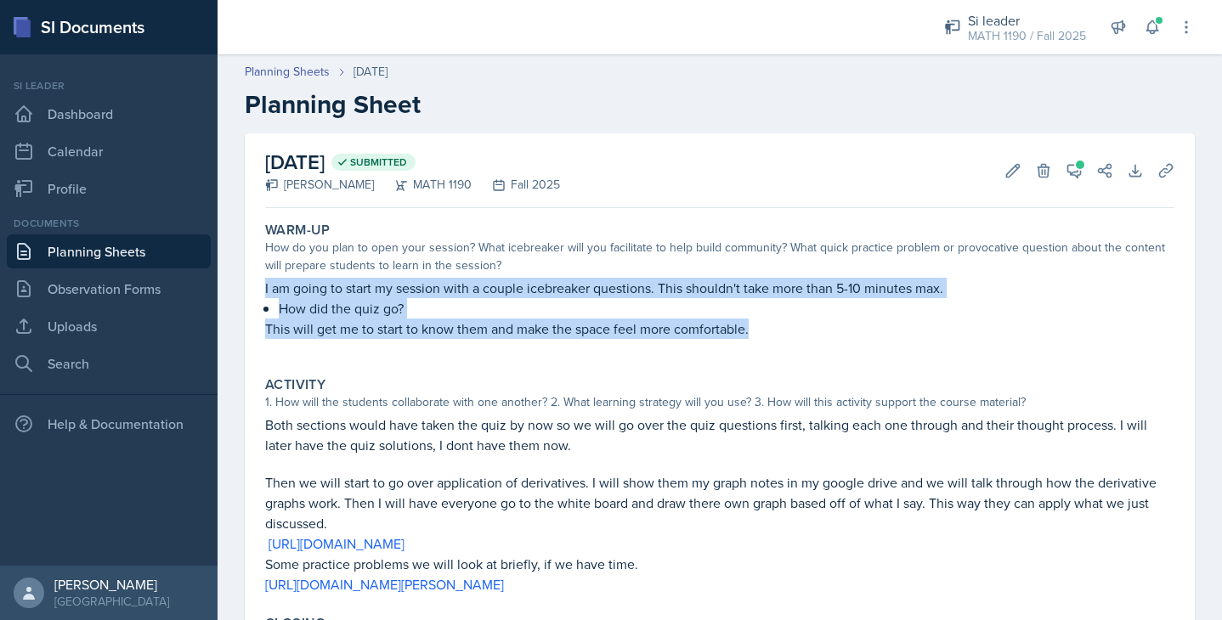
drag, startPoint x: 793, startPoint y: 325, endPoint x: 262, endPoint y: 288, distance: 532.4
click at [262, 288] on div "Warm-Up How do you plan to open your session? What icebreaker will you facilita…" at bounding box center [719, 289] width 923 height 148
copy div "I am going to start my session with a couple icebreaker questions. This shouldn…"
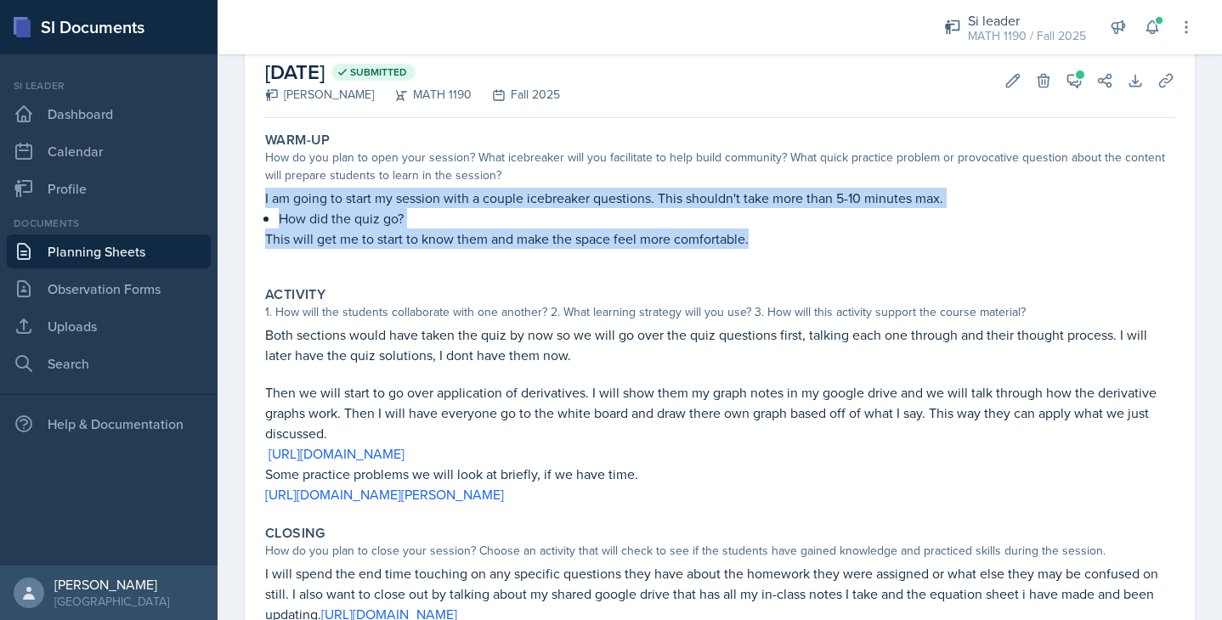
scroll to position [145, 0]
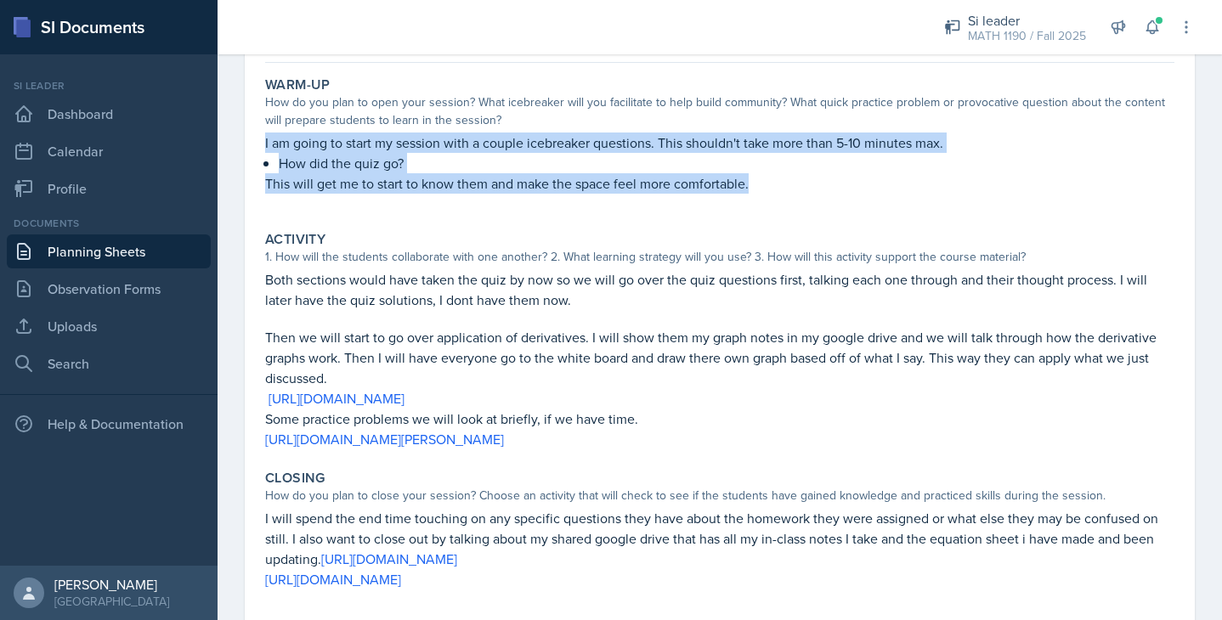
drag, startPoint x: 777, startPoint y: 399, endPoint x: 252, endPoint y: 402, distance: 525.2
click at [252, 402] on div "October 9th, 2025 Submitted Kasia Nelson MATH 1190 Fall 2025 Edit Delete View C…" at bounding box center [720, 350] width 950 height 725
copy p "[URL][DOMAIN_NAME]"
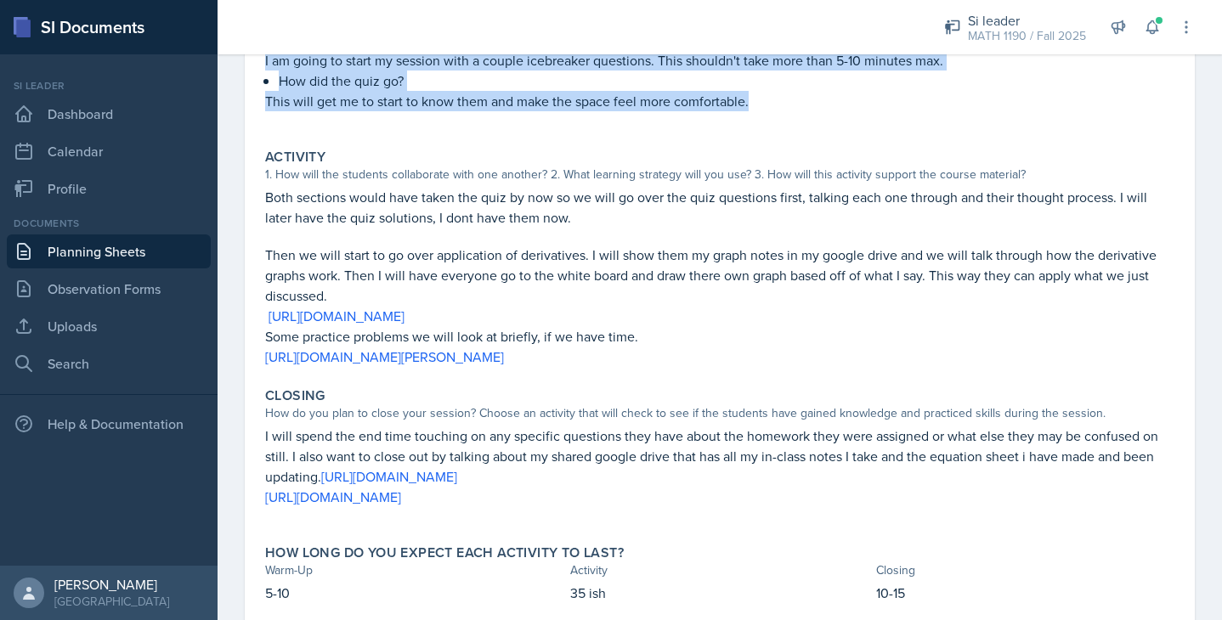
scroll to position [279, 0]
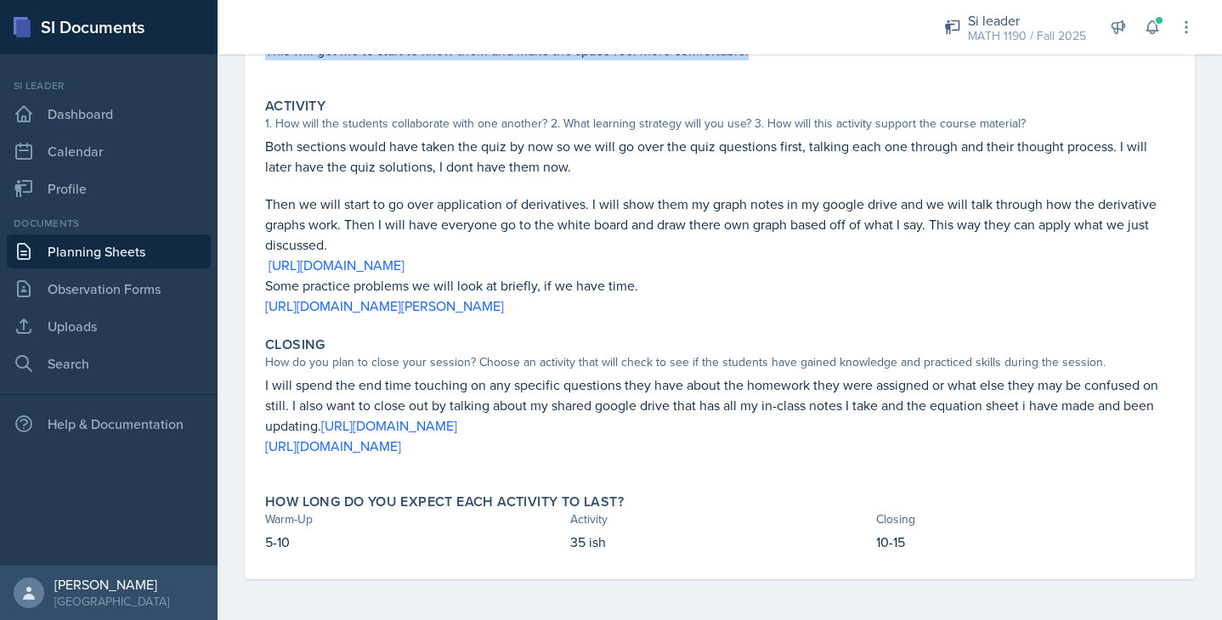
drag, startPoint x: 683, startPoint y: 451, endPoint x: 232, endPoint y: 376, distance: 457.4
click at [232, 376] on div "October 9th, 2025 Submitted Kasia Nelson MATH 1190 Fall 2025 Edit Delete View C…" at bounding box center [720, 238] width 1004 height 766
copy div "I will spend the end time touching on any specific questions they have about th…"
click at [126, 258] on link "Planning Sheets" at bounding box center [109, 252] width 204 height 34
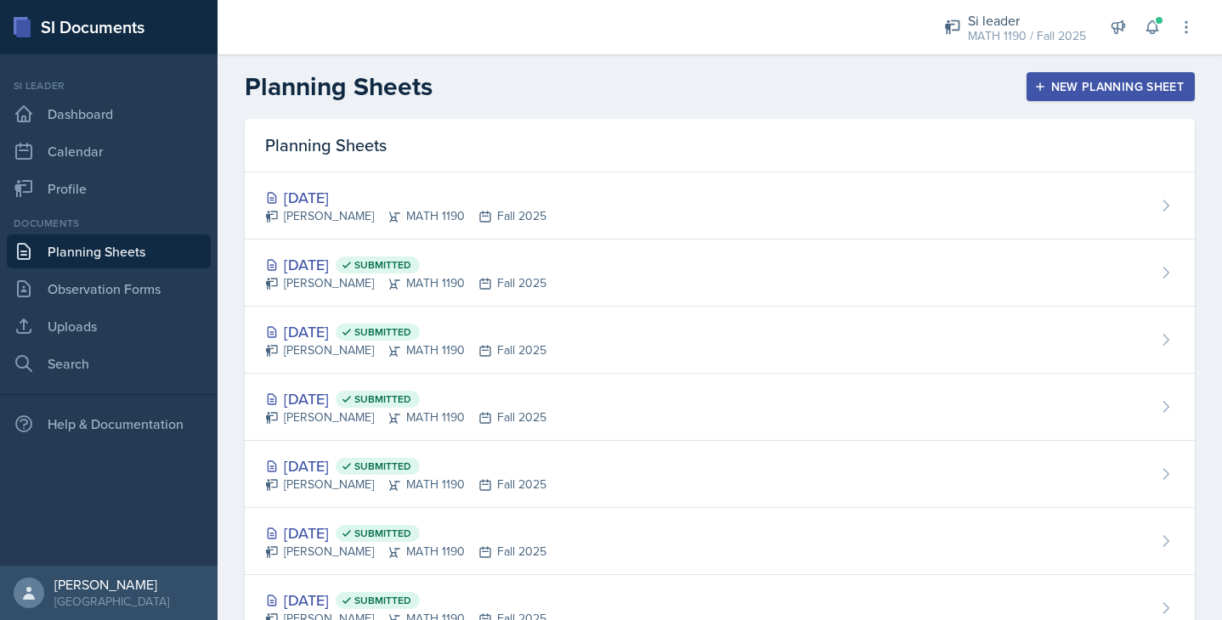
click at [110, 257] on link "Planning Sheets" at bounding box center [109, 252] width 204 height 34
click at [127, 252] on link "Planning Sheets" at bounding box center [109, 252] width 204 height 34
click at [1075, 86] on div "New Planning Sheet" at bounding box center [1111, 87] width 146 height 14
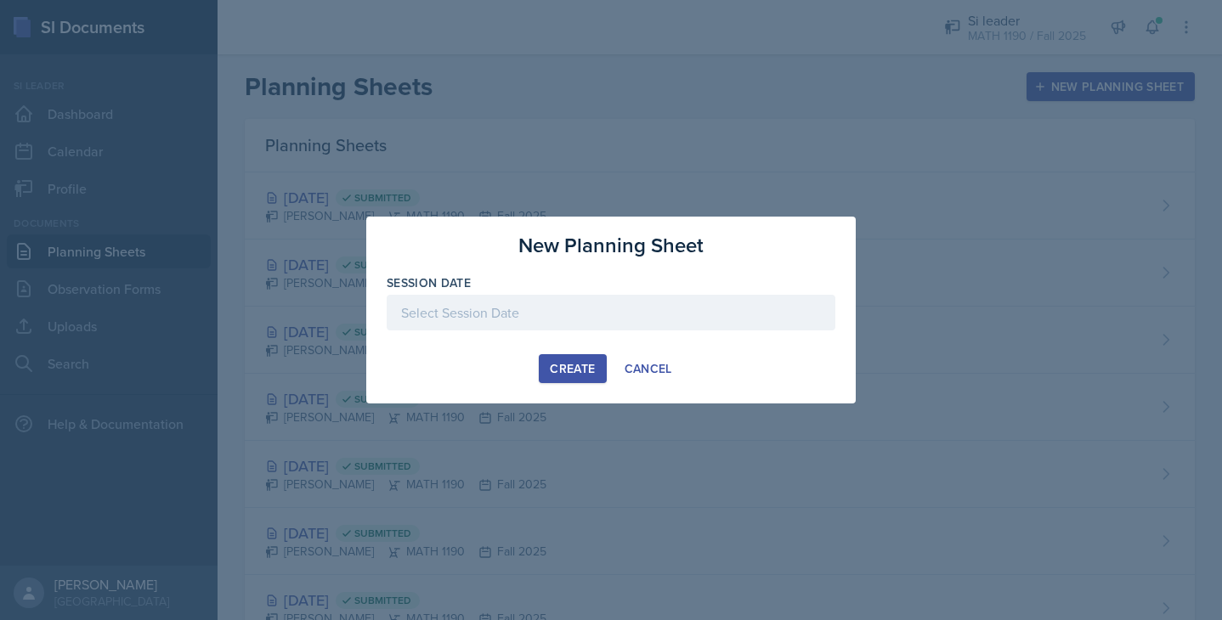
click at [586, 314] on div at bounding box center [611, 313] width 449 height 36
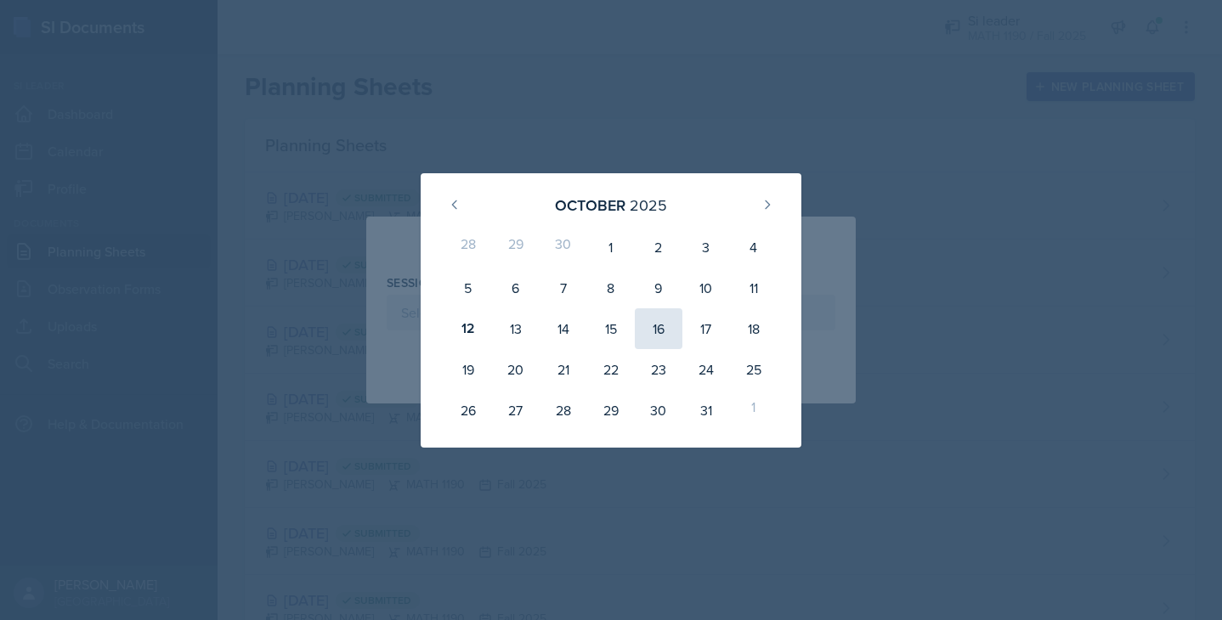
click at [655, 332] on div "16" at bounding box center [659, 328] width 48 height 41
type input "[DATE]"
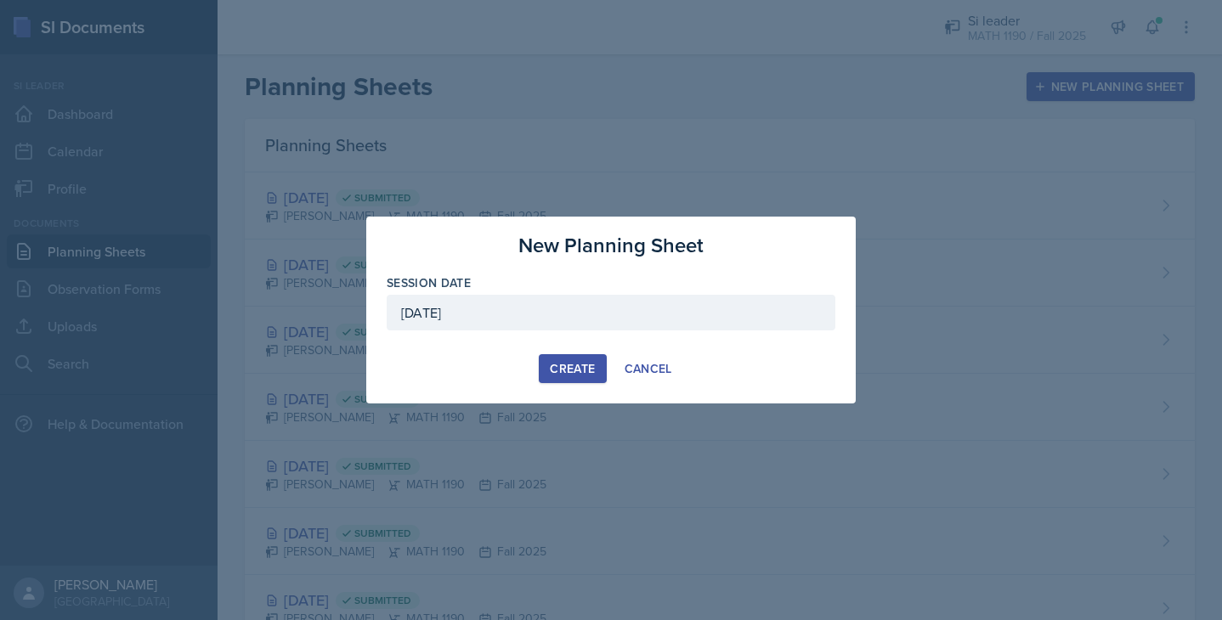
click at [567, 368] on div "Create" at bounding box center [572, 369] width 45 height 14
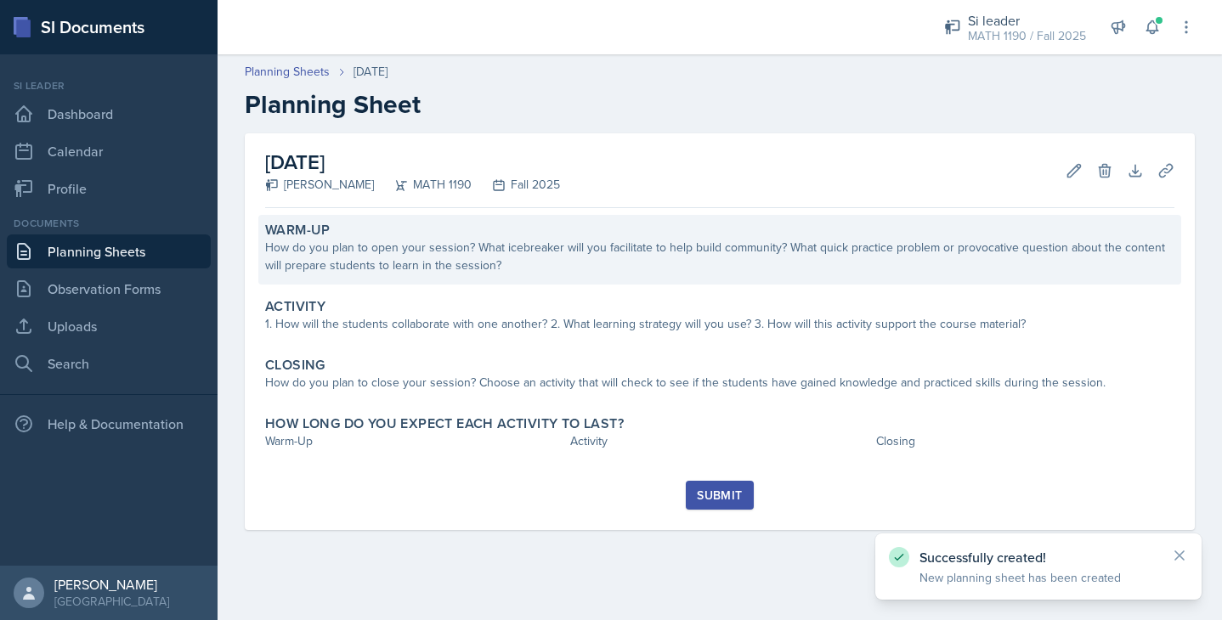
click at [516, 262] on div "How do you plan to open your session? What icebreaker will you facilitate to he…" at bounding box center [719, 257] width 909 height 36
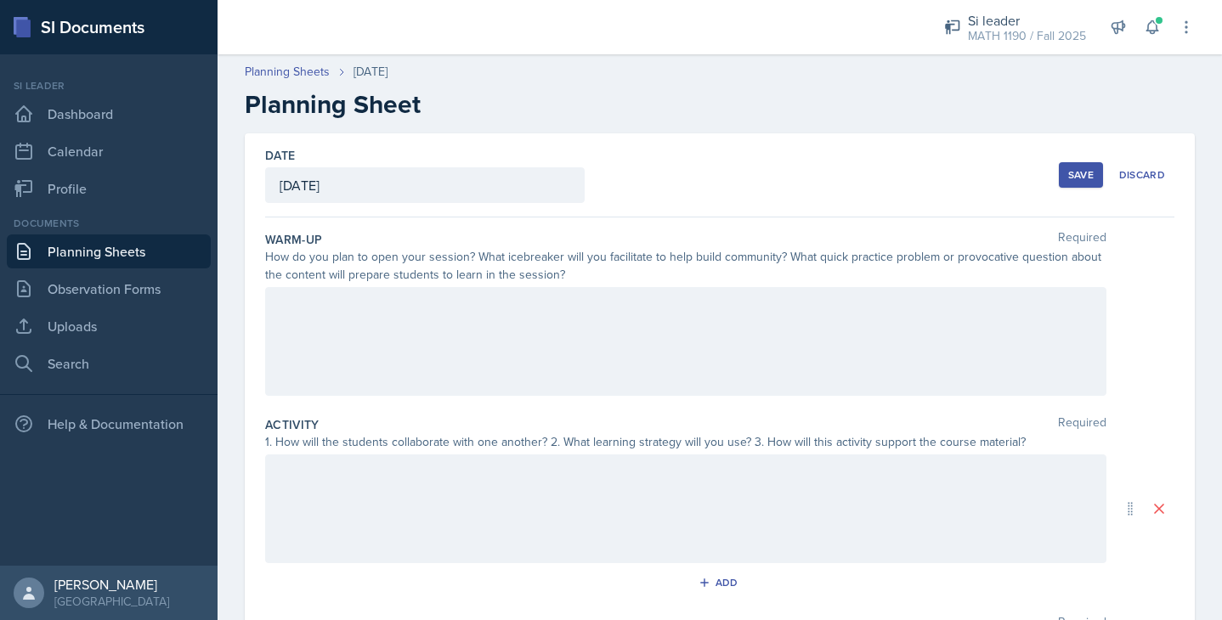
click at [450, 355] on div at bounding box center [685, 341] width 841 height 109
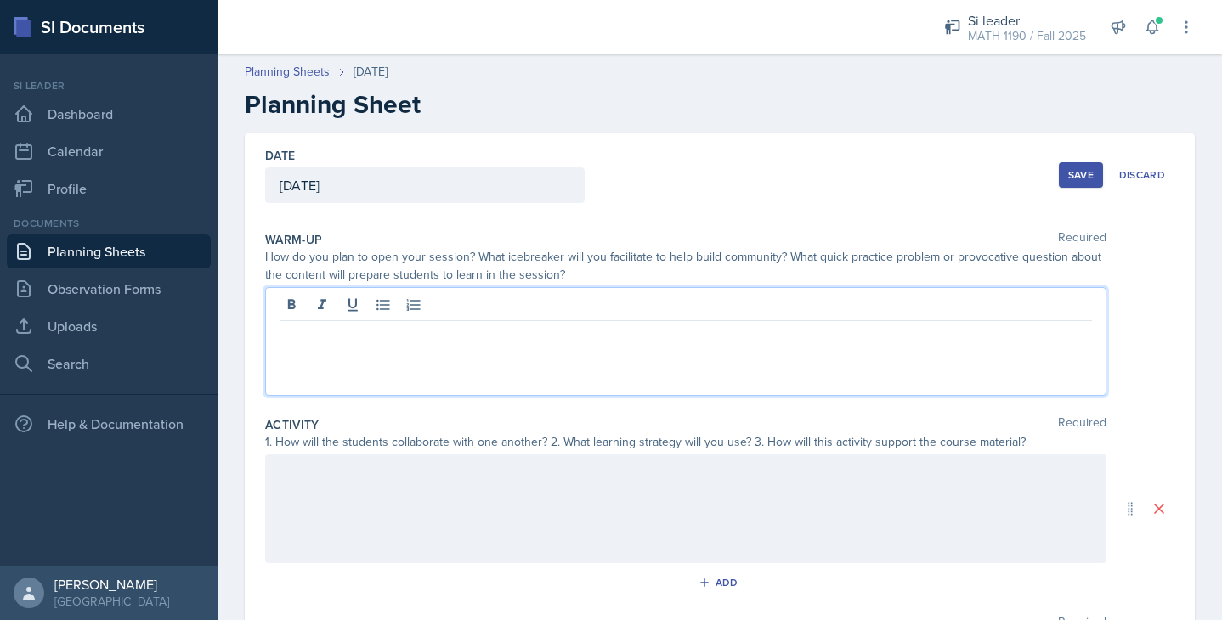
paste div
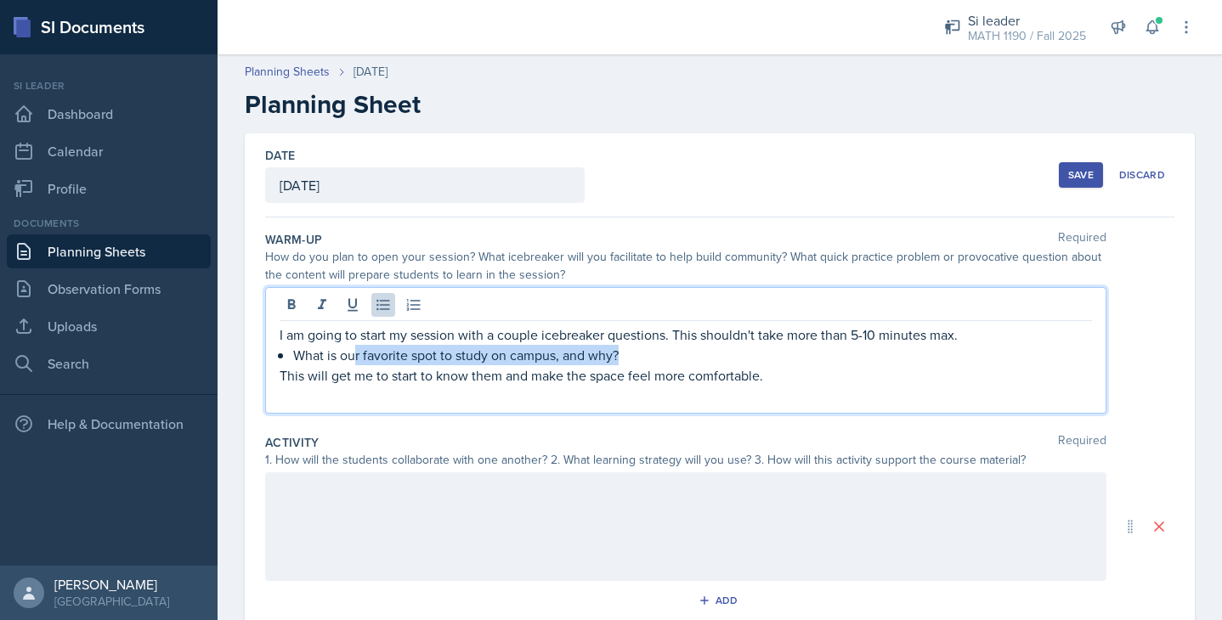
drag, startPoint x: 625, startPoint y: 360, endPoint x: 352, endPoint y: 359, distance: 273.6
click at [352, 359] on p "What is our favorite spot to study on campus, and why?" at bounding box center [692, 355] width 799 height 20
click at [349, 538] on div at bounding box center [685, 526] width 841 height 109
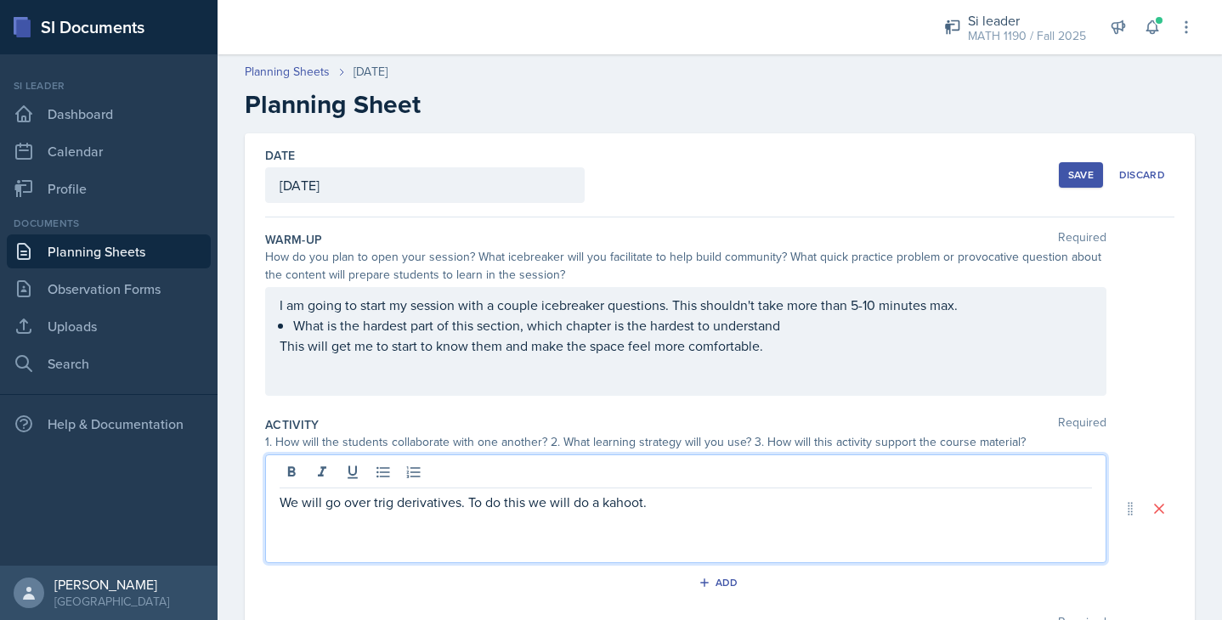
drag, startPoint x: 662, startPoint y: 498, endPoint x: 612, endPoint y: 497, distance: 50.1
click at [612, 497] on p "We will go over trig derivatives. To do this we will do a kahoot." at bounding box center [686, 502] width 812 height 20
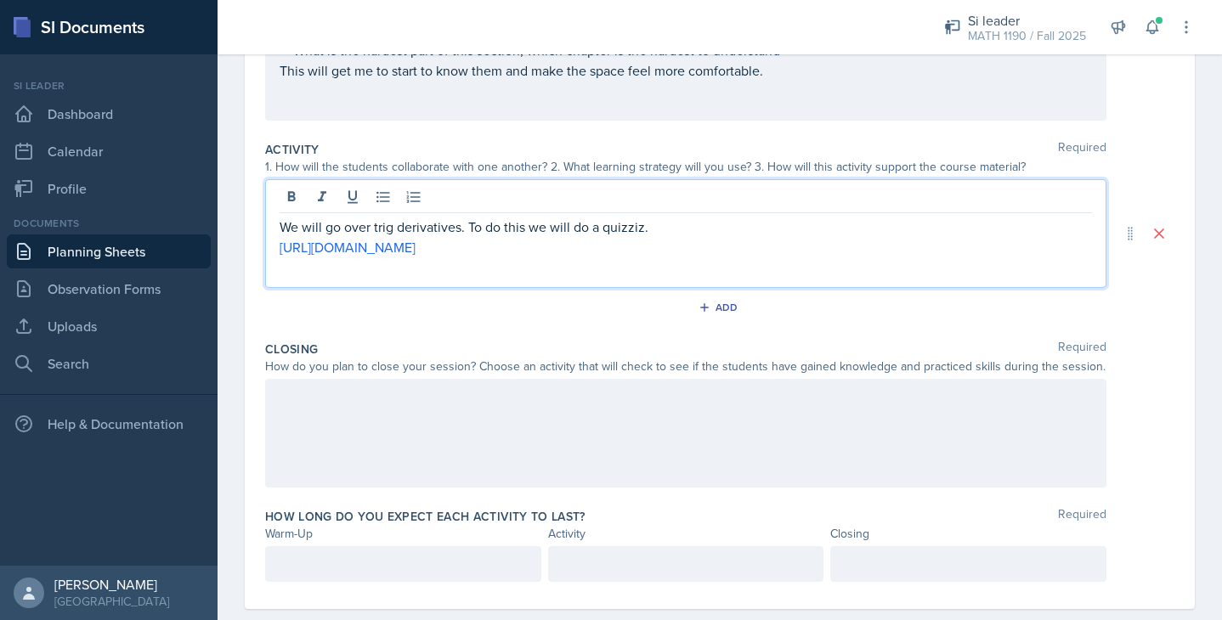
click at [513, 413] on div at bounding box center [685, 433] width 841 height 109
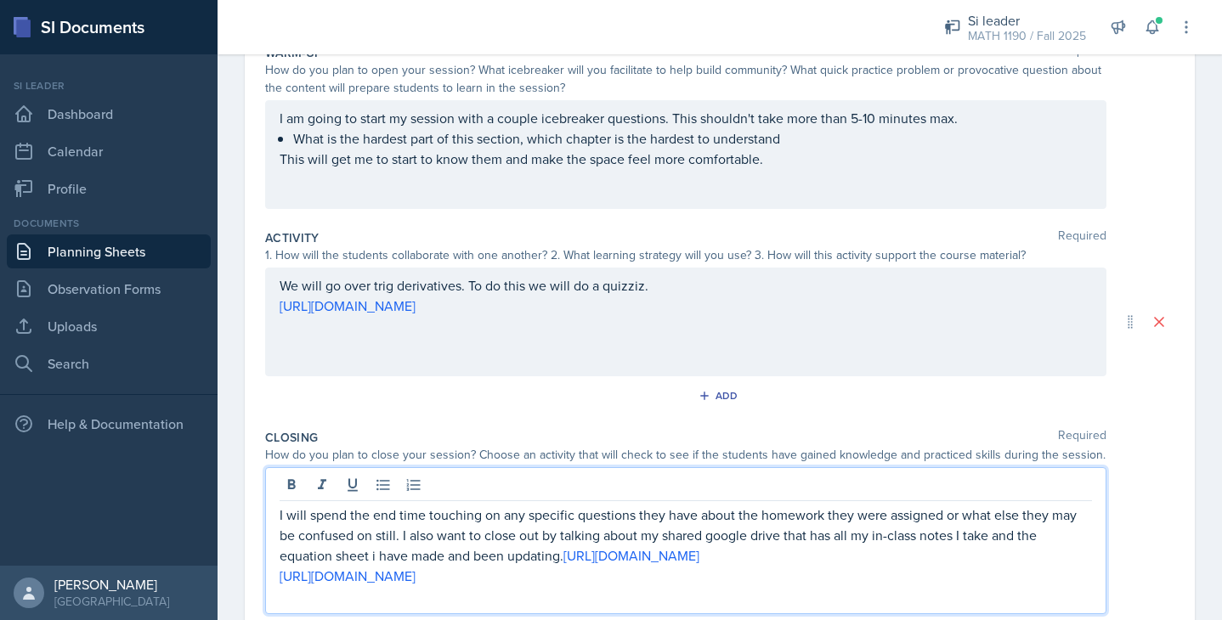
scroll to position [343, 0]
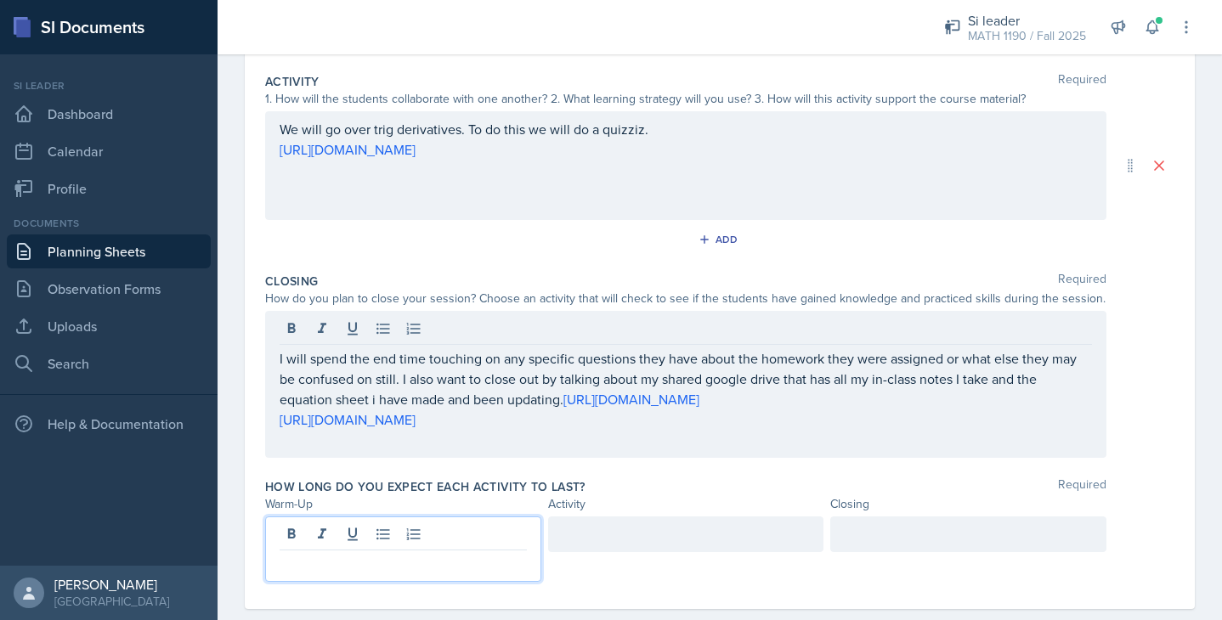
click at [428, 554] on p at bounding box center [403, 564] width 247 height 20
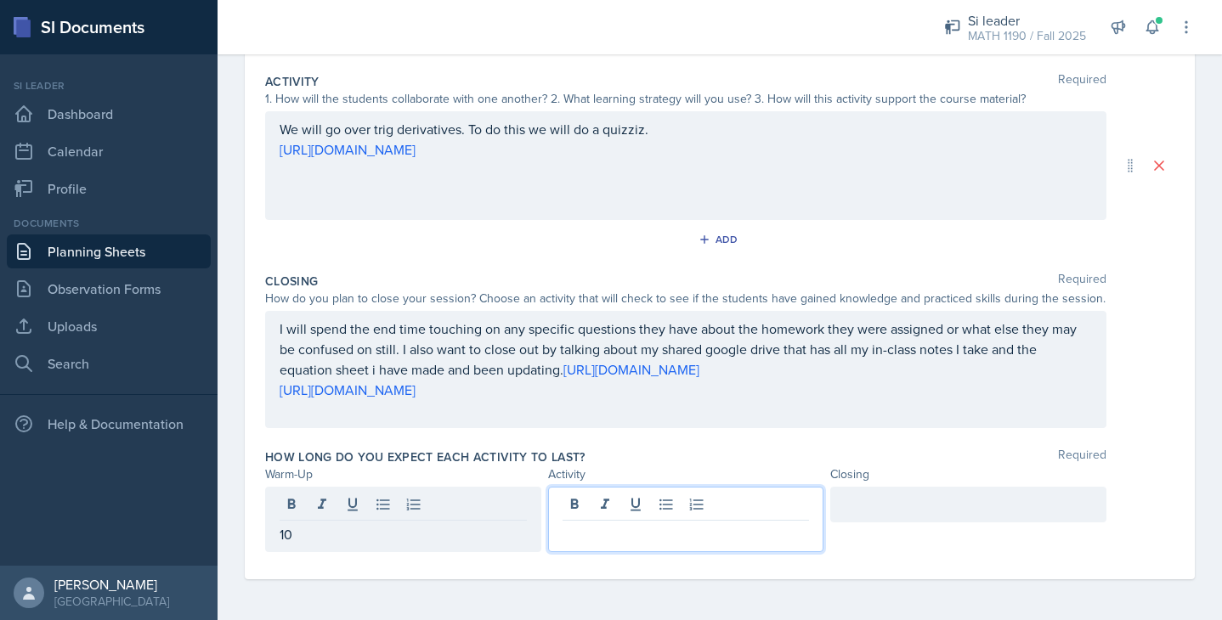
click at [665, 508] on div at bounding box center [686, 519] width 276 height 65
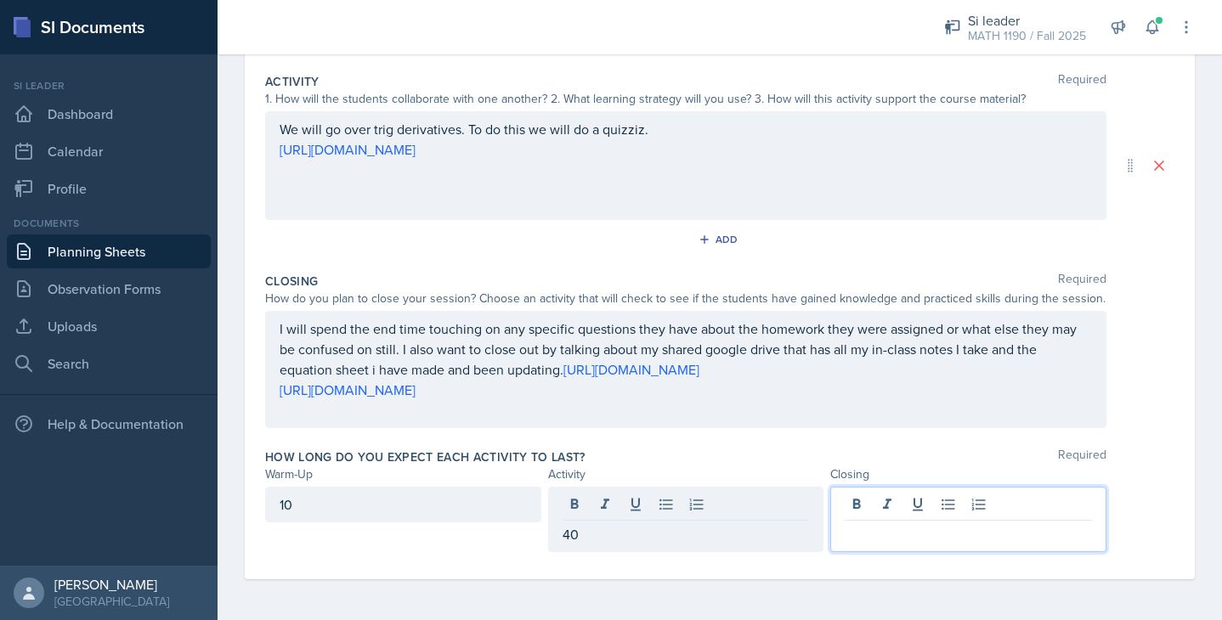
click at [870, 508] on div at bounding box center [968, 519] width 276 height 65
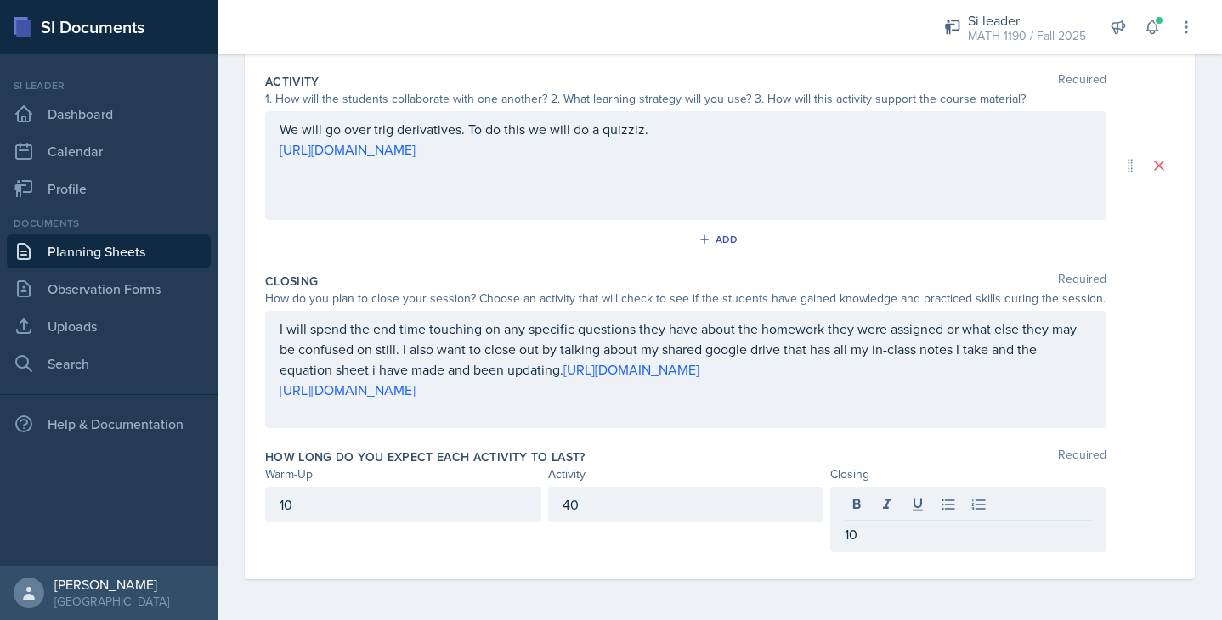
click at [772, 450] on div "How long do you expect each activity to last? Required" at bounding box center [719, 457] width 909 height 17
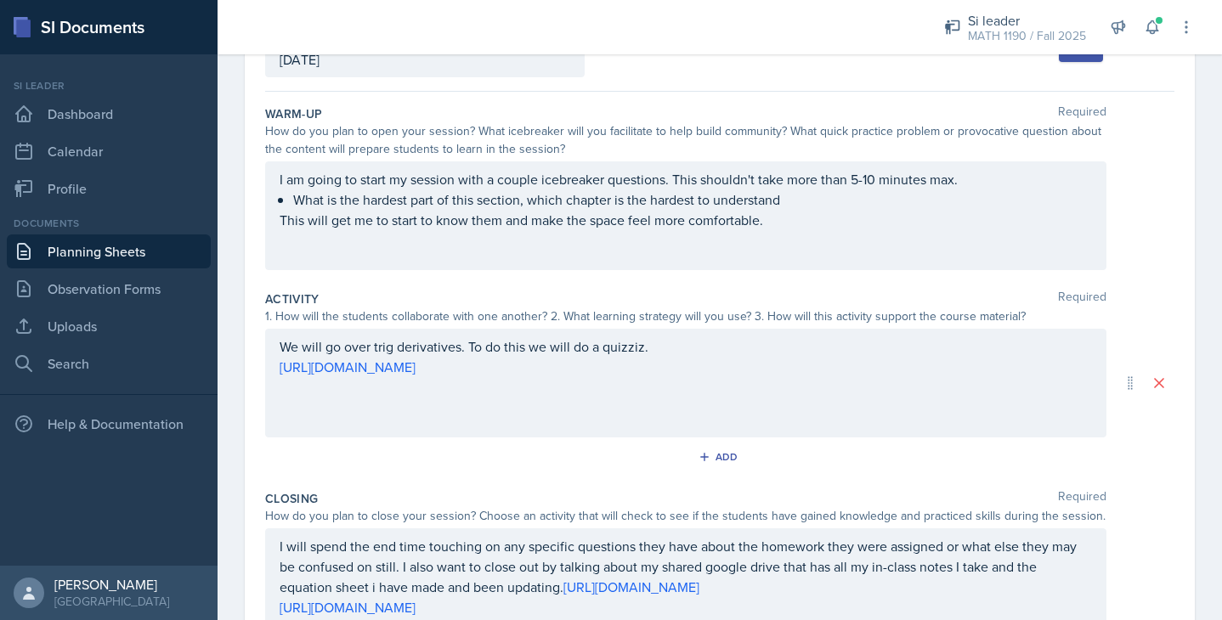
scroll to position [0, 0]
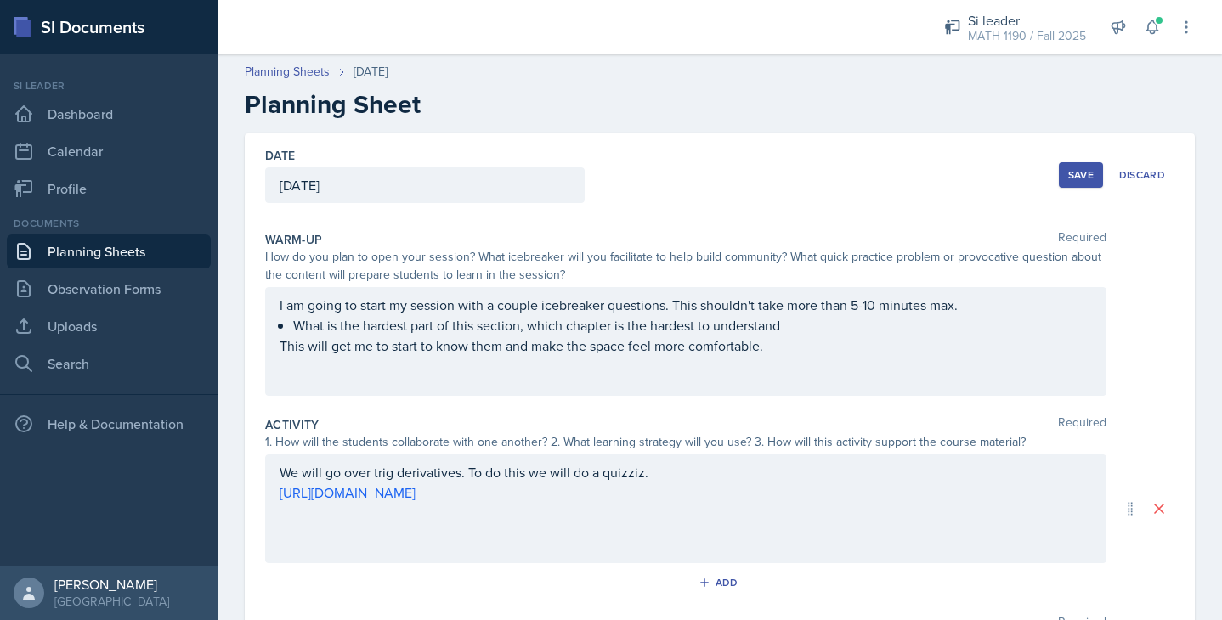
click at [1077, 178] on div "Save" at bounding box center [1080, 175] width 25 height 14
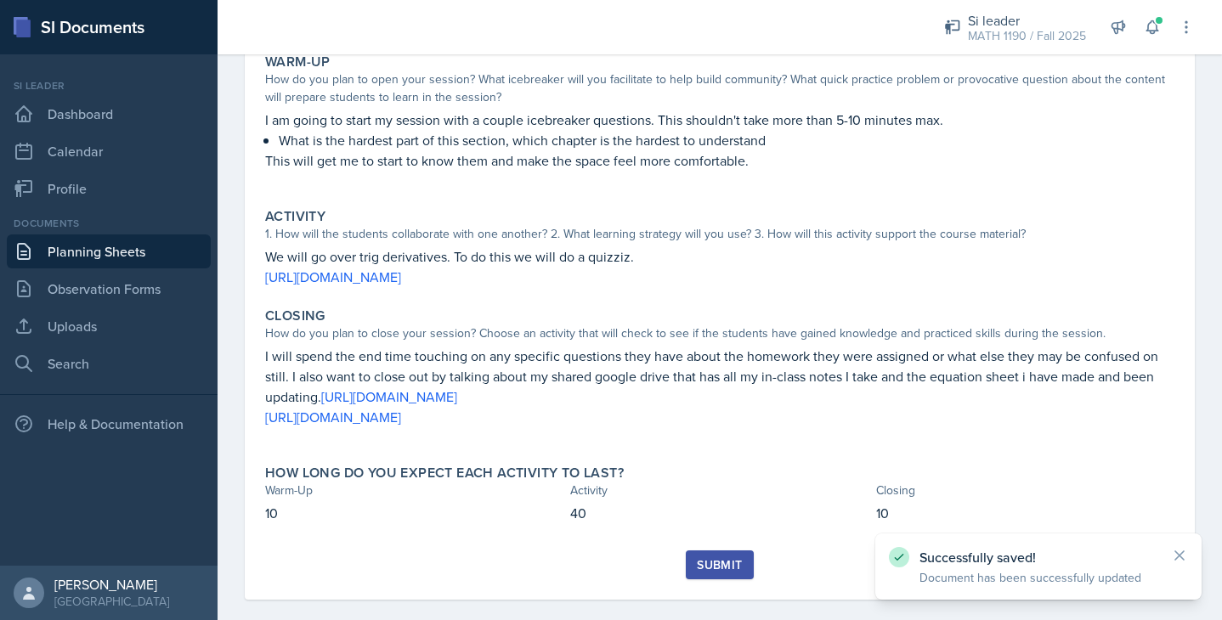
scroll to position [189, 0]
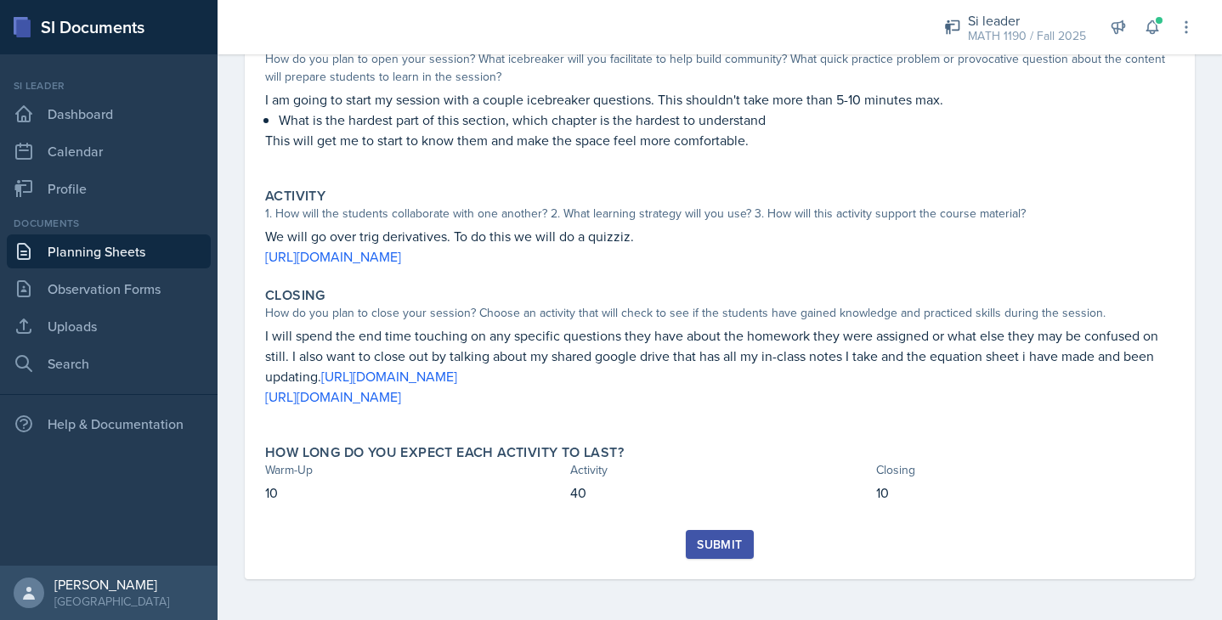
click at [702, 542] on div "Submit" at bounding box center [719, 545] width 45 height 14
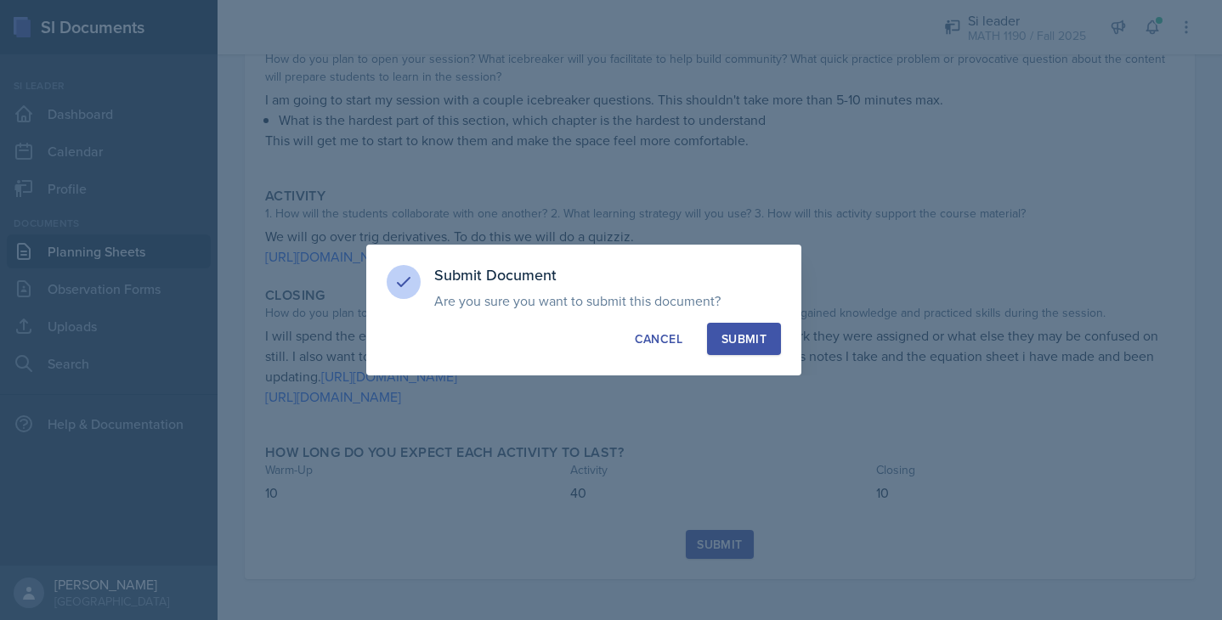
click at [748, 342] on div "Submit" at bounding box center [743, 339] width 45 height 17
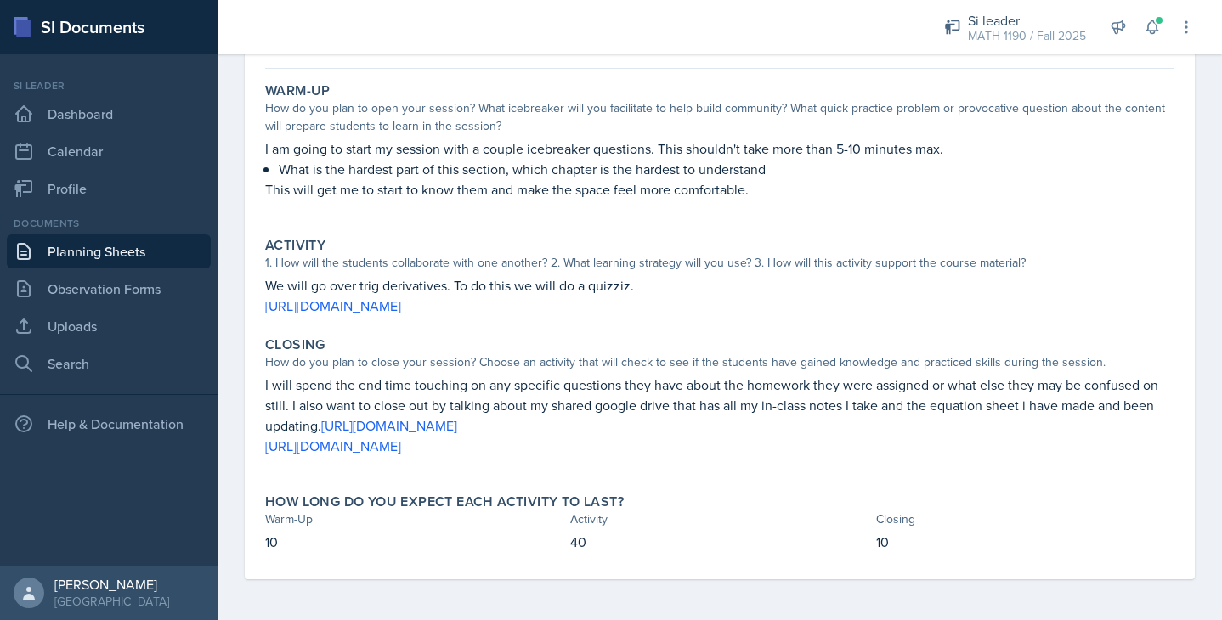
scroll to position [0, 0]
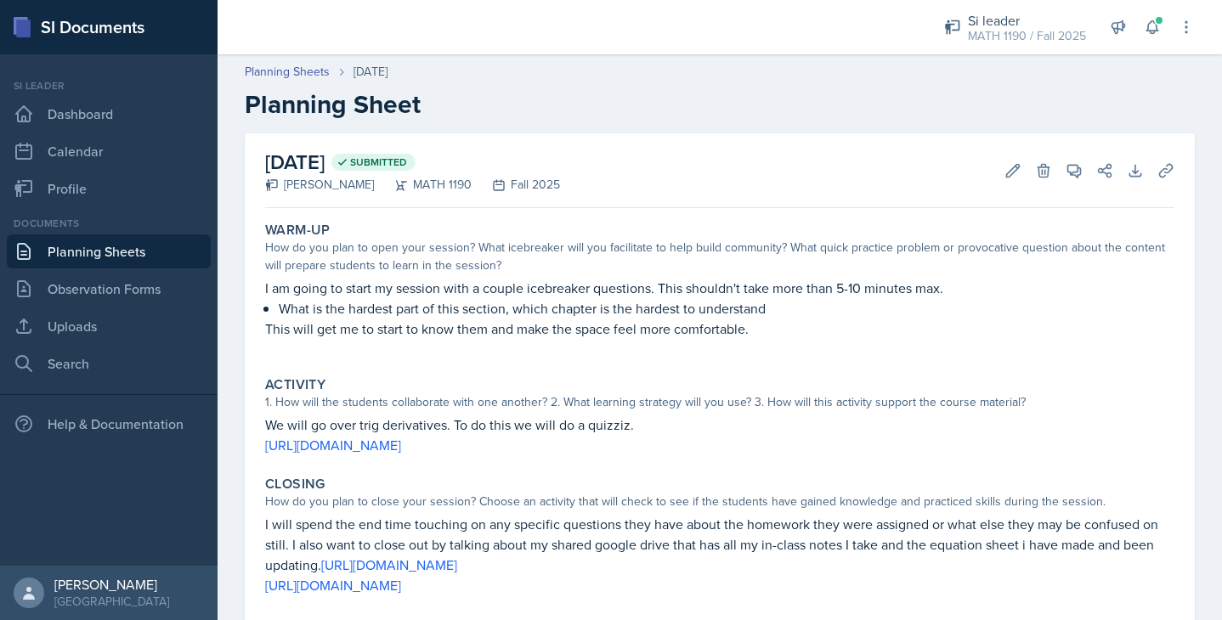
click at [82, 259] on link "Planning Sheets" at bounding box center [109, 252] width 204 height 34
